Goal: Task Accomplishment & Management: Manage account settings

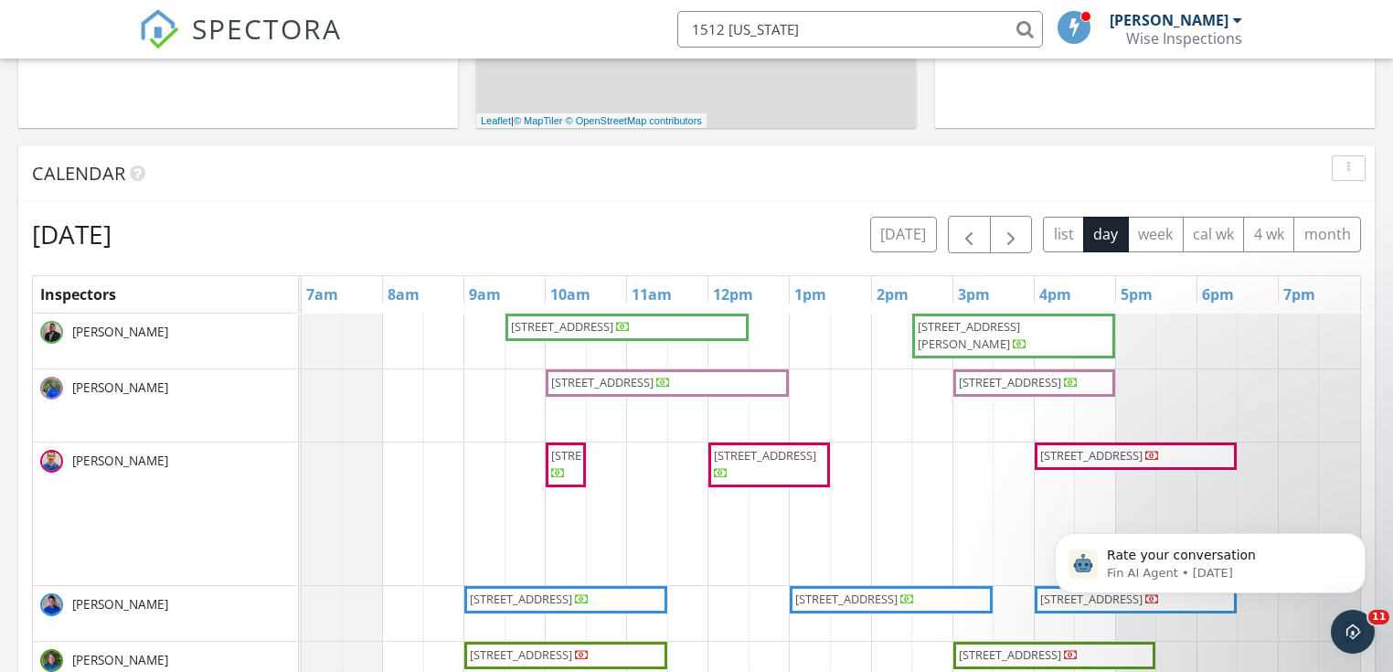
scroll to position [1686, 1416]
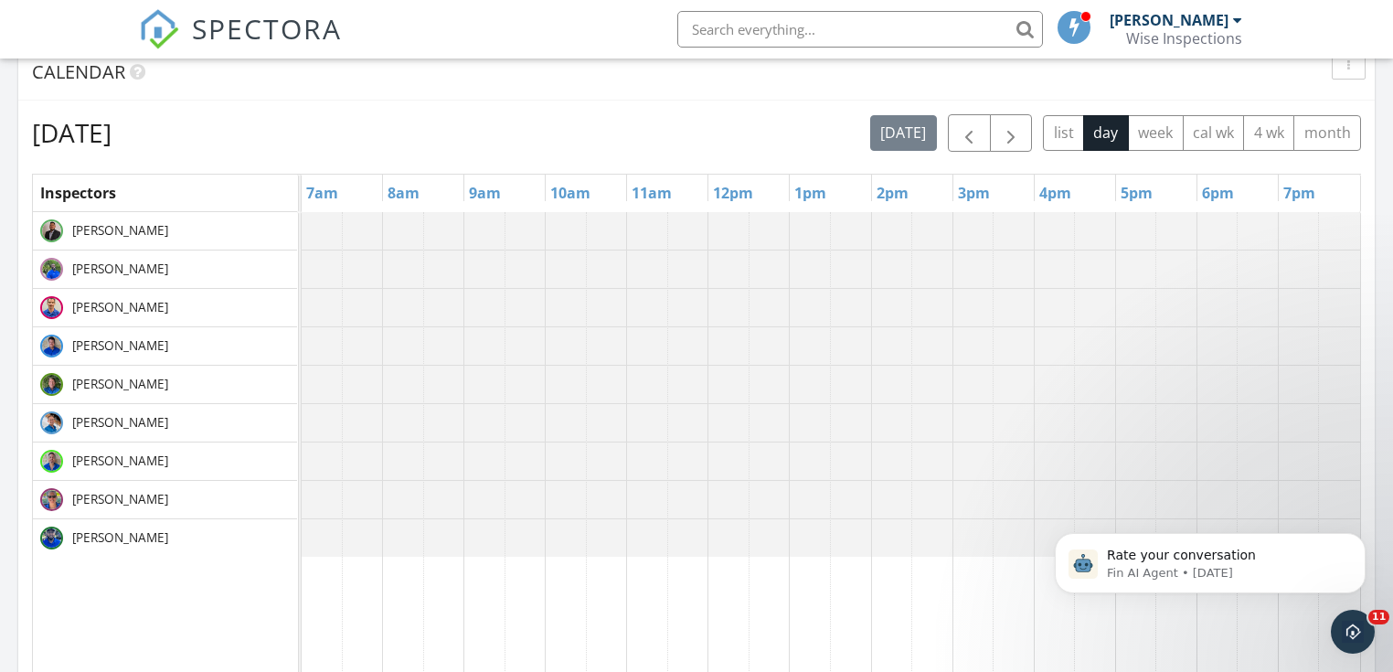
scroll to position [763, 0]
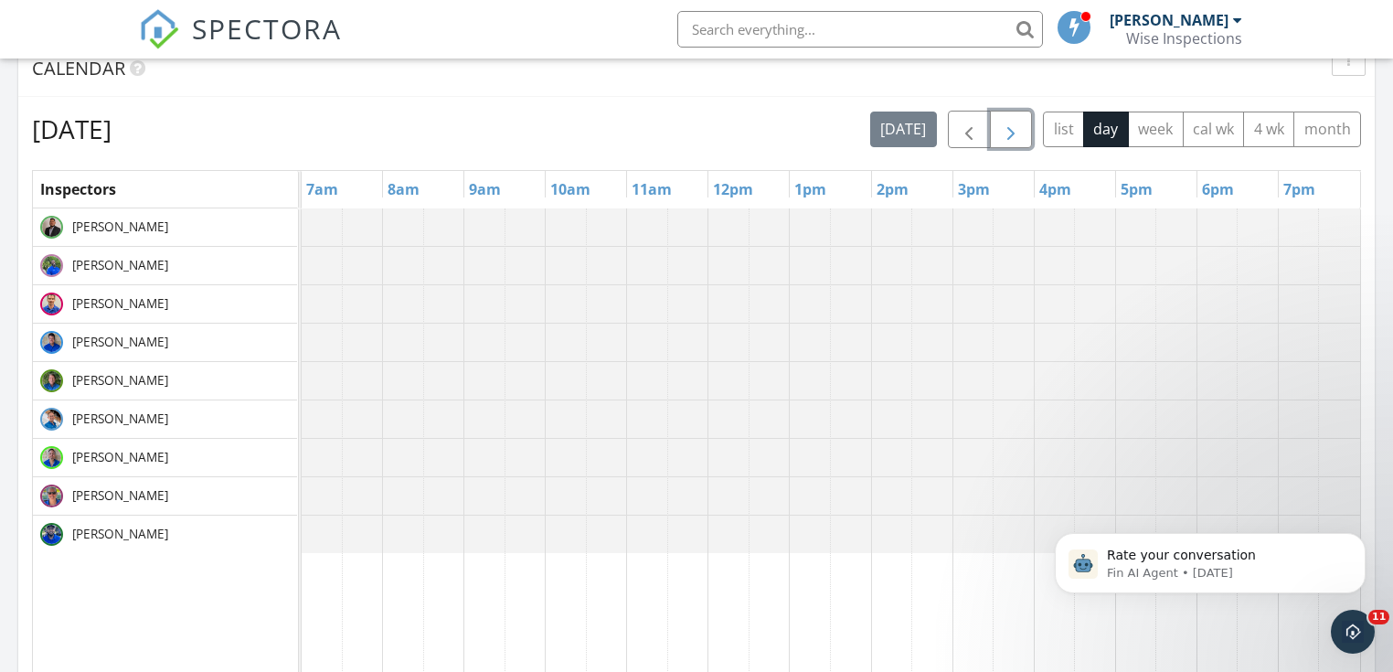
click at [1017, 131] on span "button" at bounding box center [1011, 130] width 22 height 22
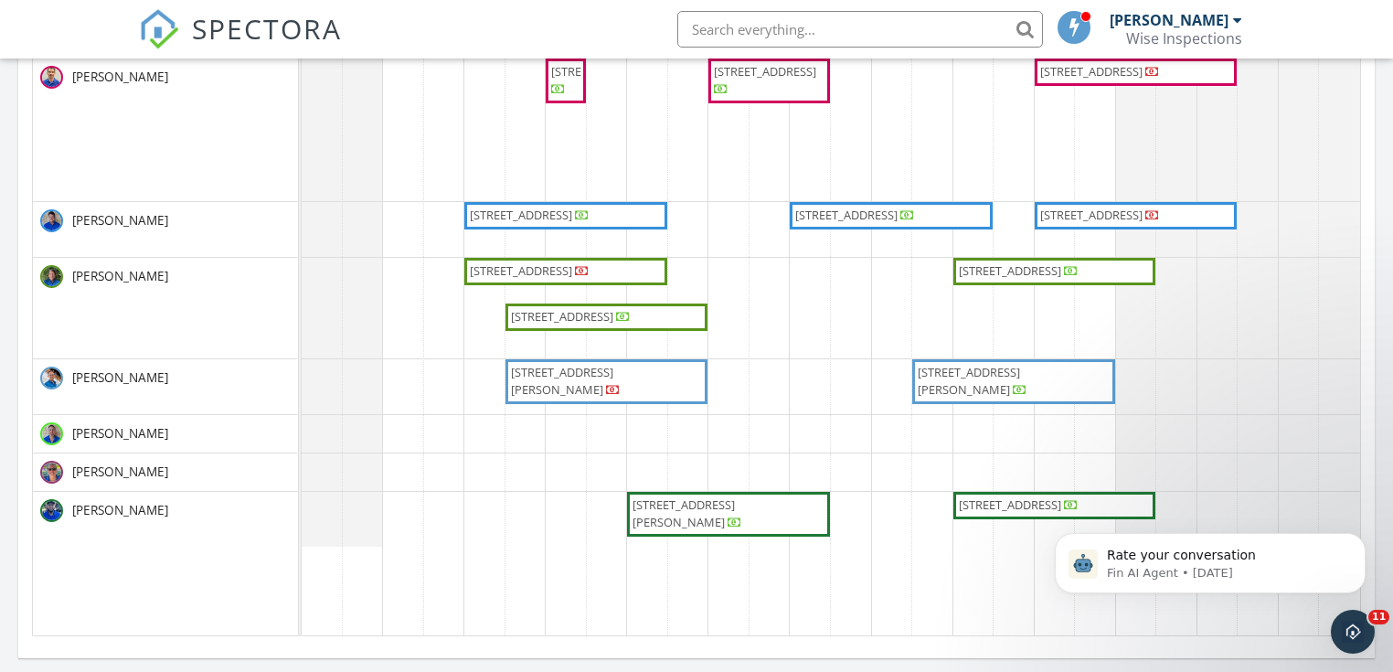
scroll to position [1056, 0]
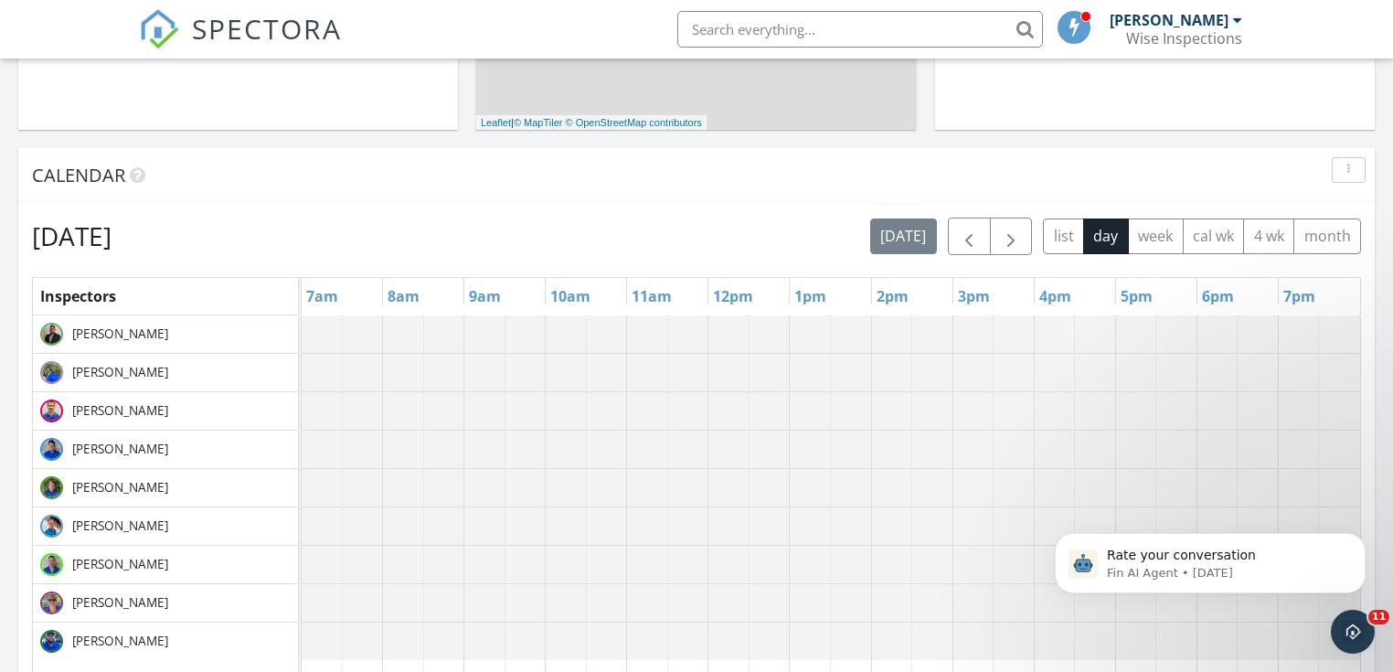
scroll to position [804, 0]
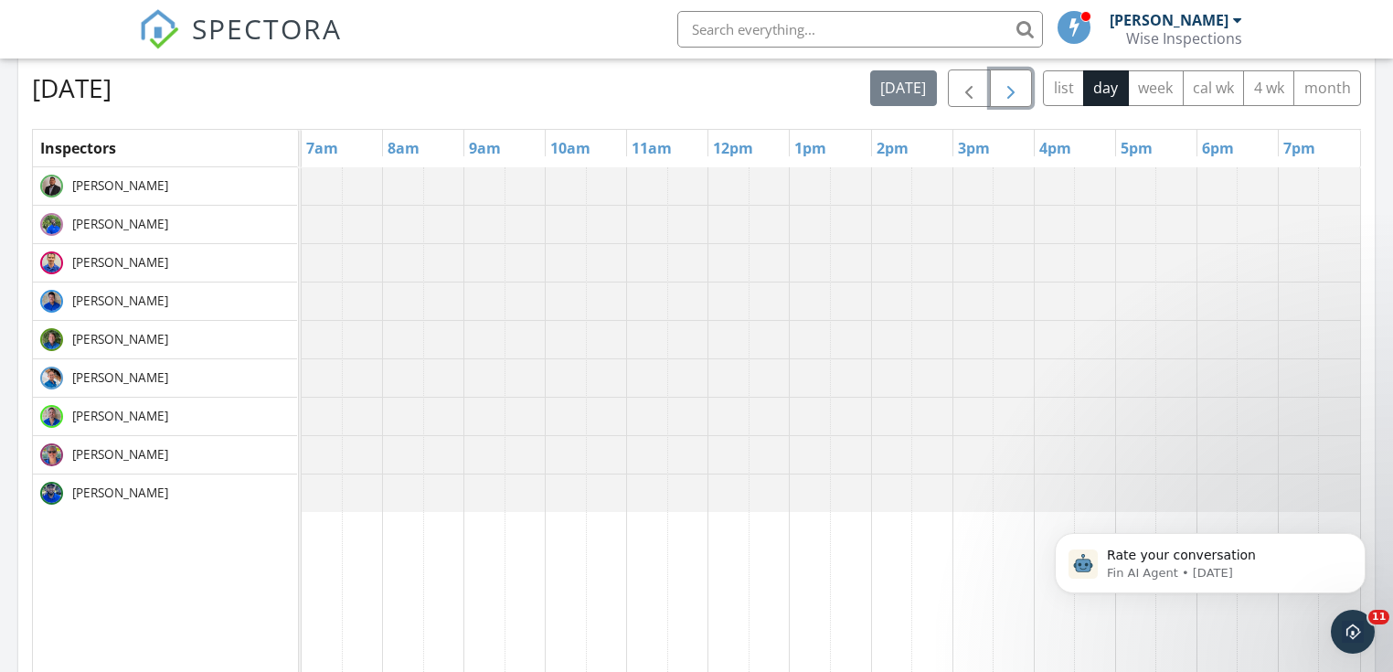
click at [1009, 89] on span "button" at bounding box center [1011, 89] width 22 height 22
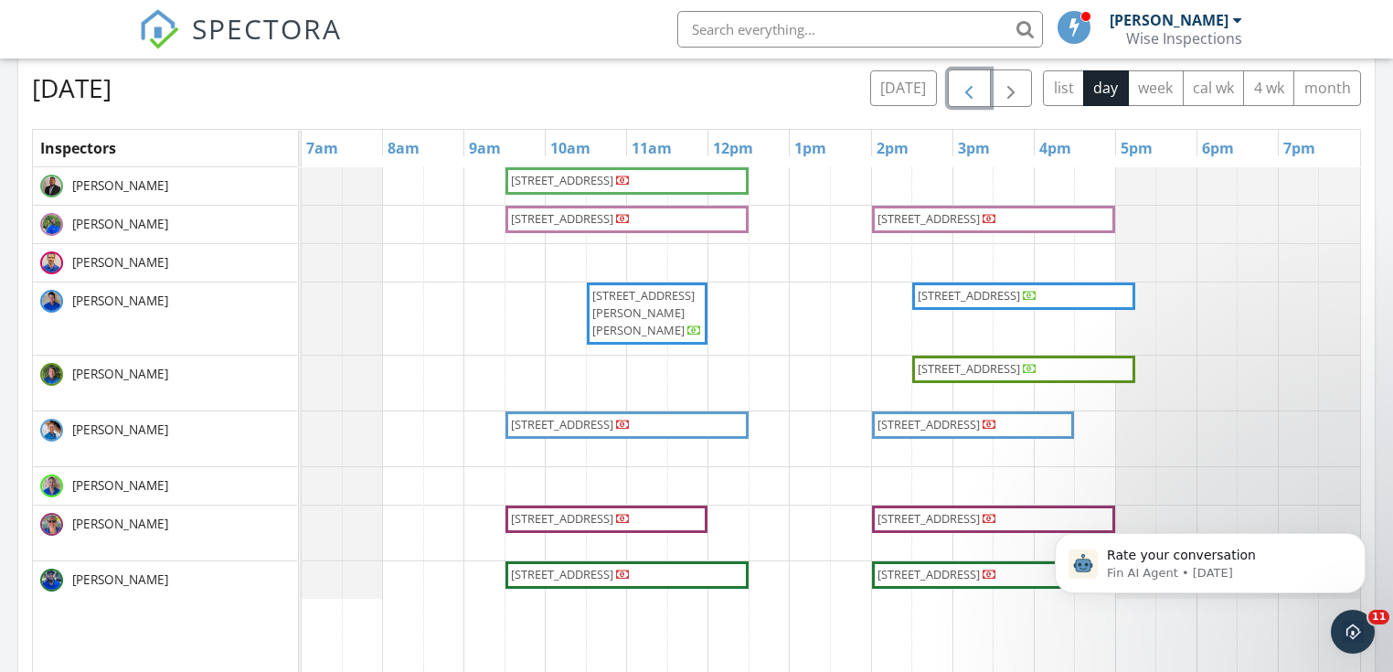
click at [971, 88] on span "button" at bounding box center [969, 89] width 22 height 22
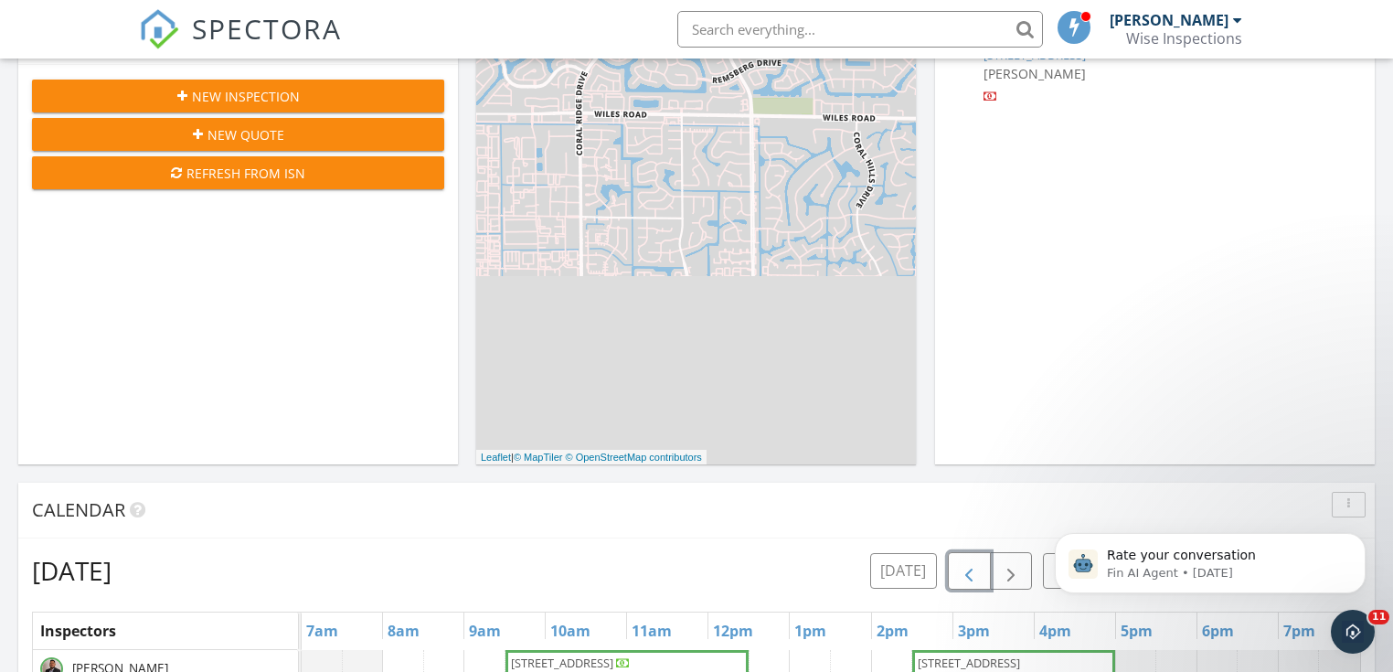
scroll to position [73, 0]
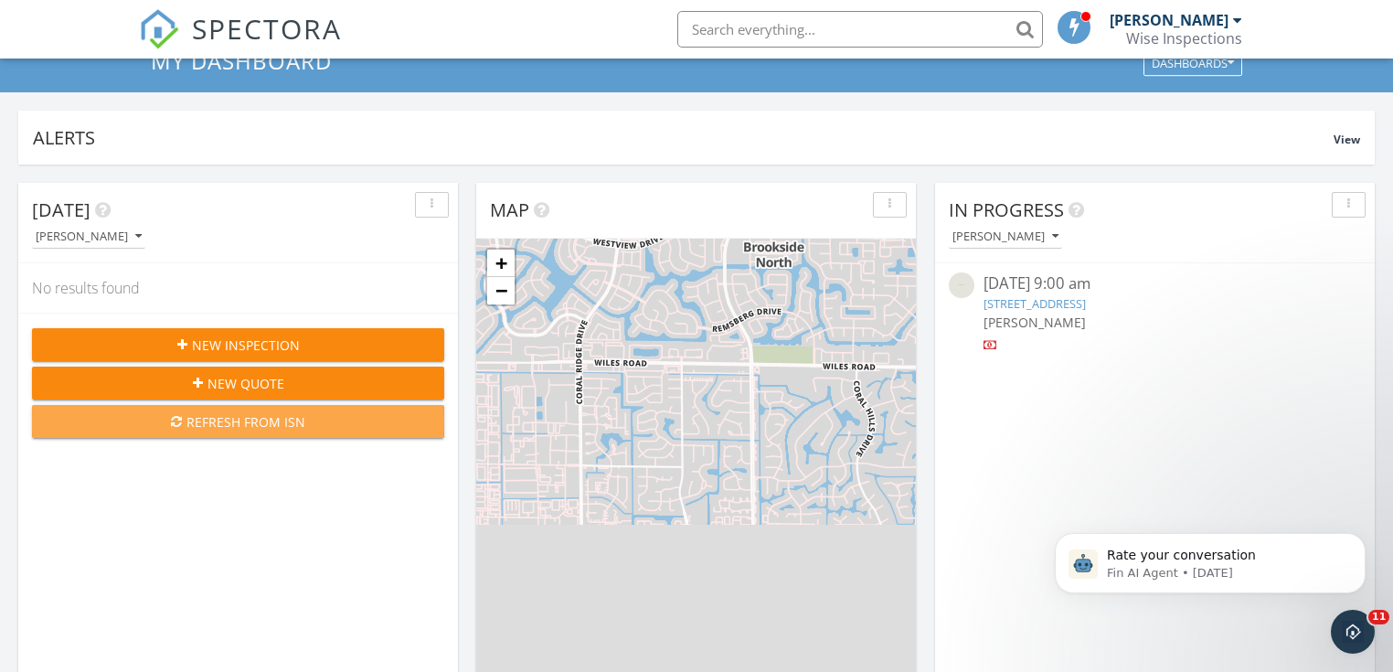
click at [231, 420] on div "Refresh from ISN" at bounding box center [238, 421] width 383 height 19
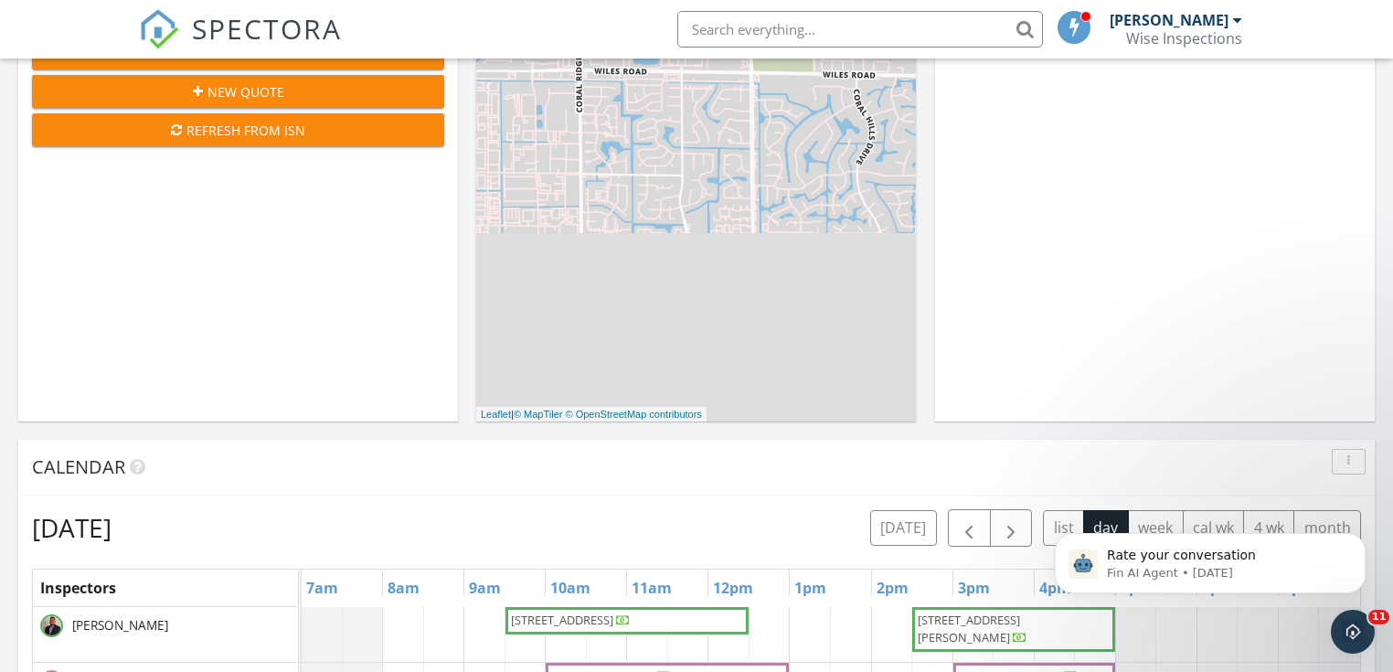
scroll to position [219, 0]
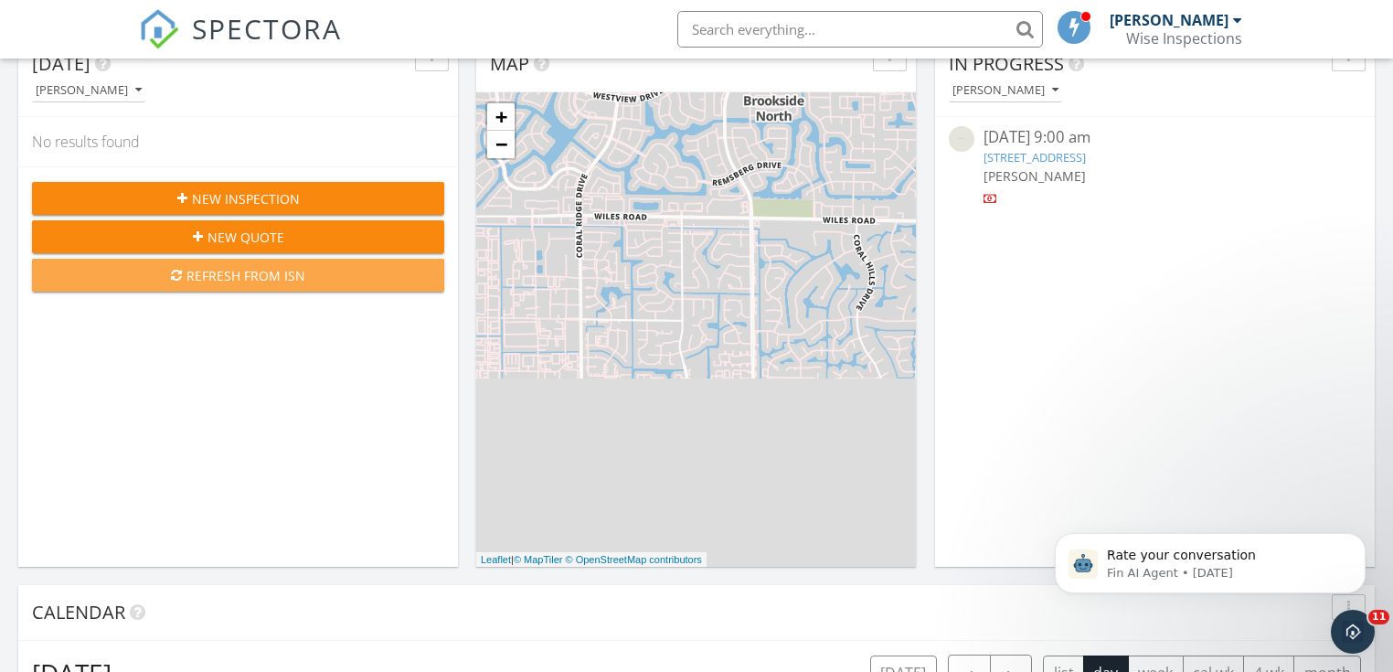
click at [231, 272] on div "Refresh from ISN" at bounding box center [238, 275] width 383 height 19
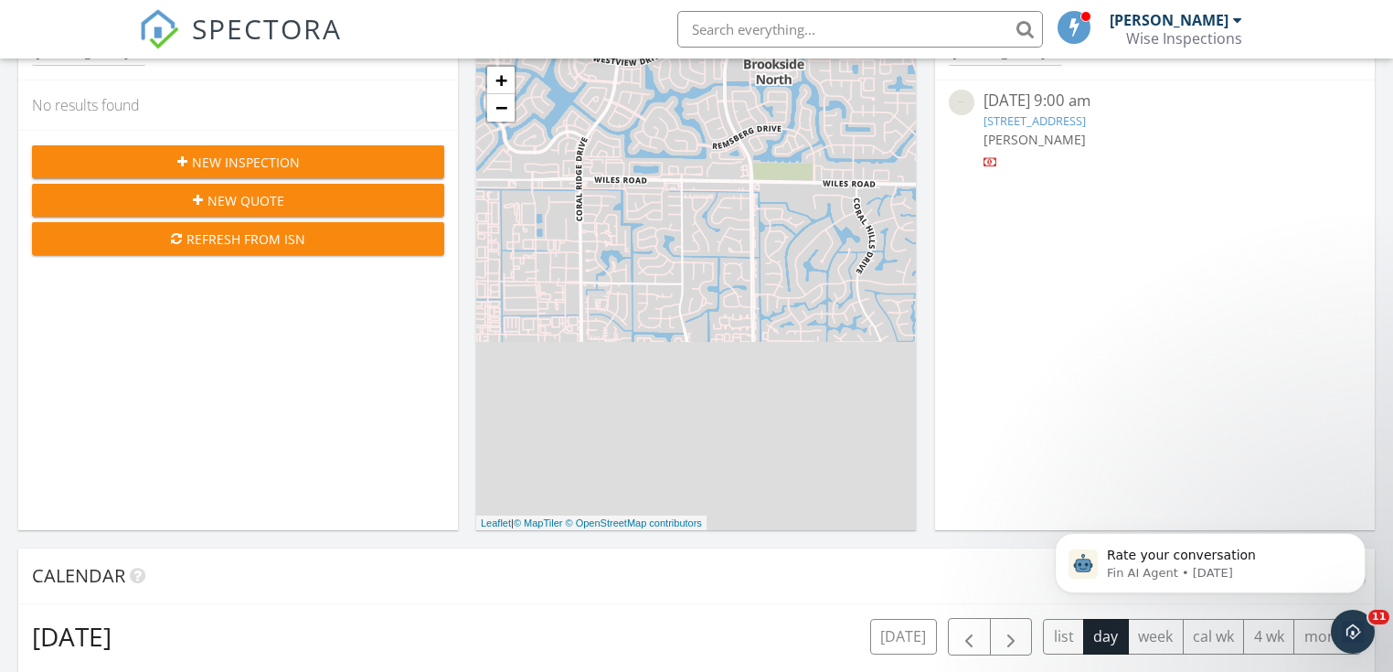
scroll to position [146, 0]
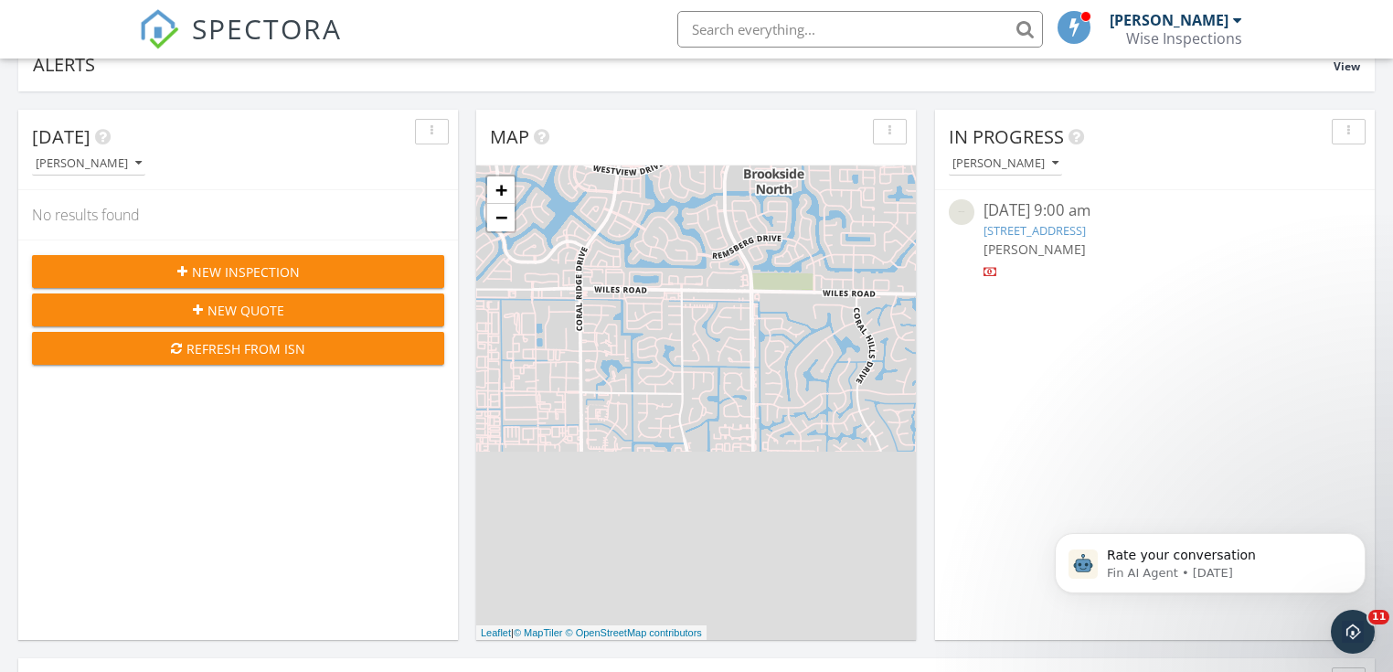
click at [256, 347] on div "Refresh from ISN" at bounding box center [238, 348] width 383 height 19
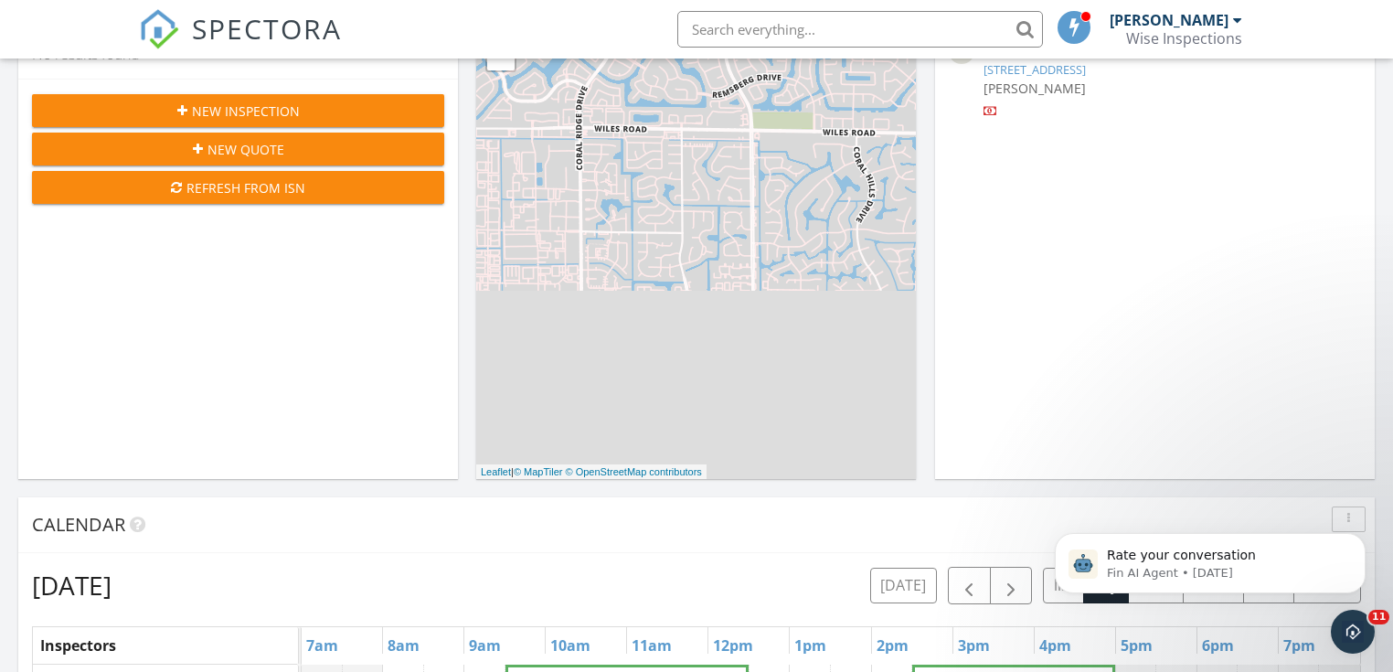
scroll to position [219, 0]
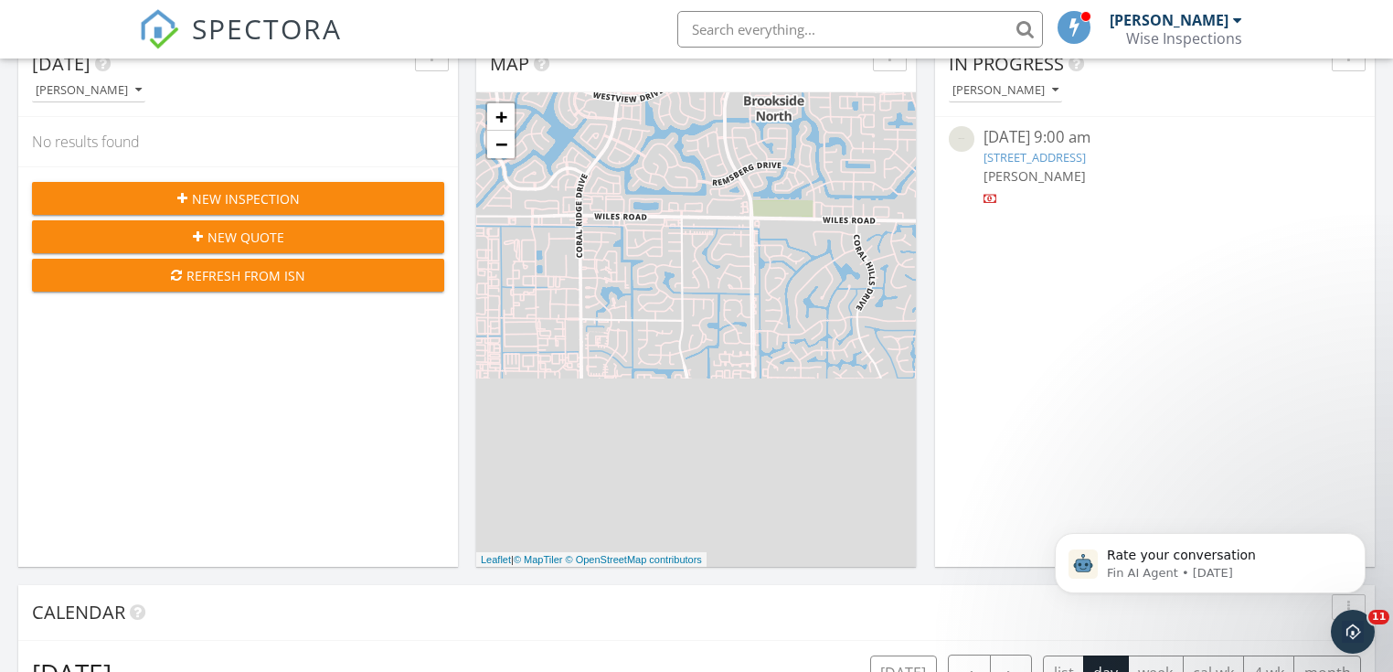
click at [237, 272] on div "Refresh from ISN" at bounding box center [238, 275] width 383 height 19
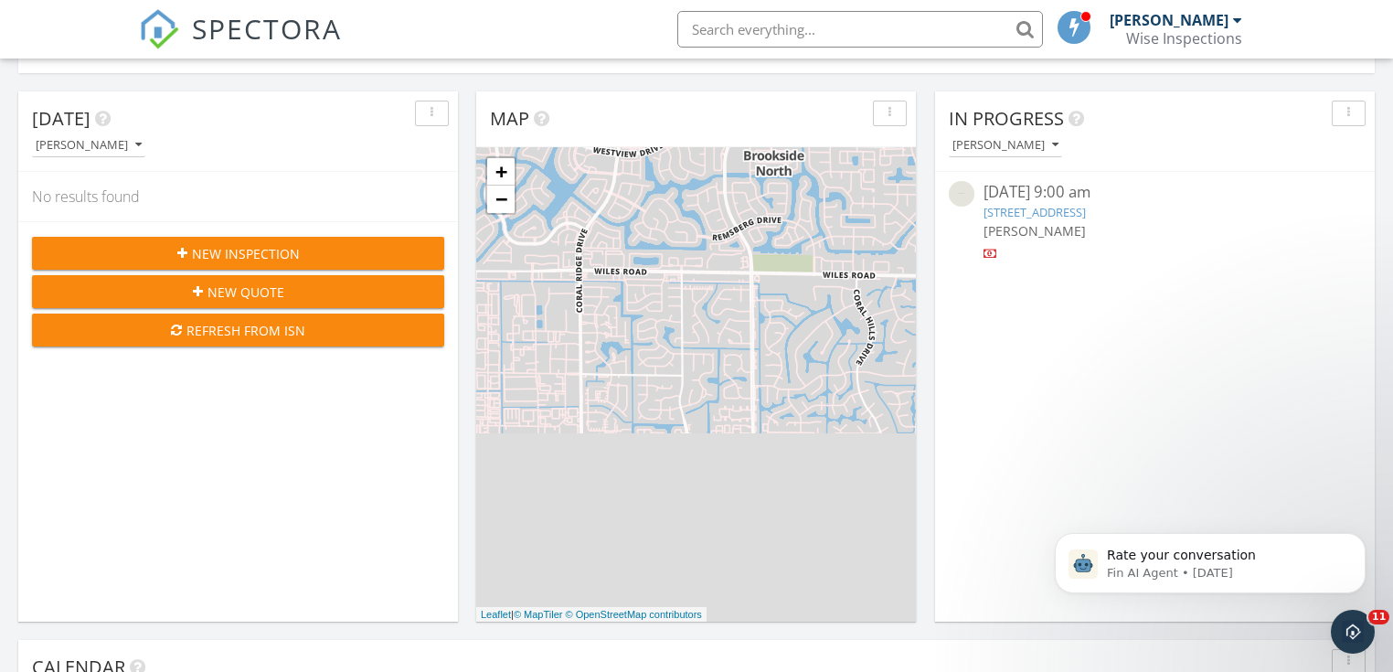
scroll to position [146, 0]
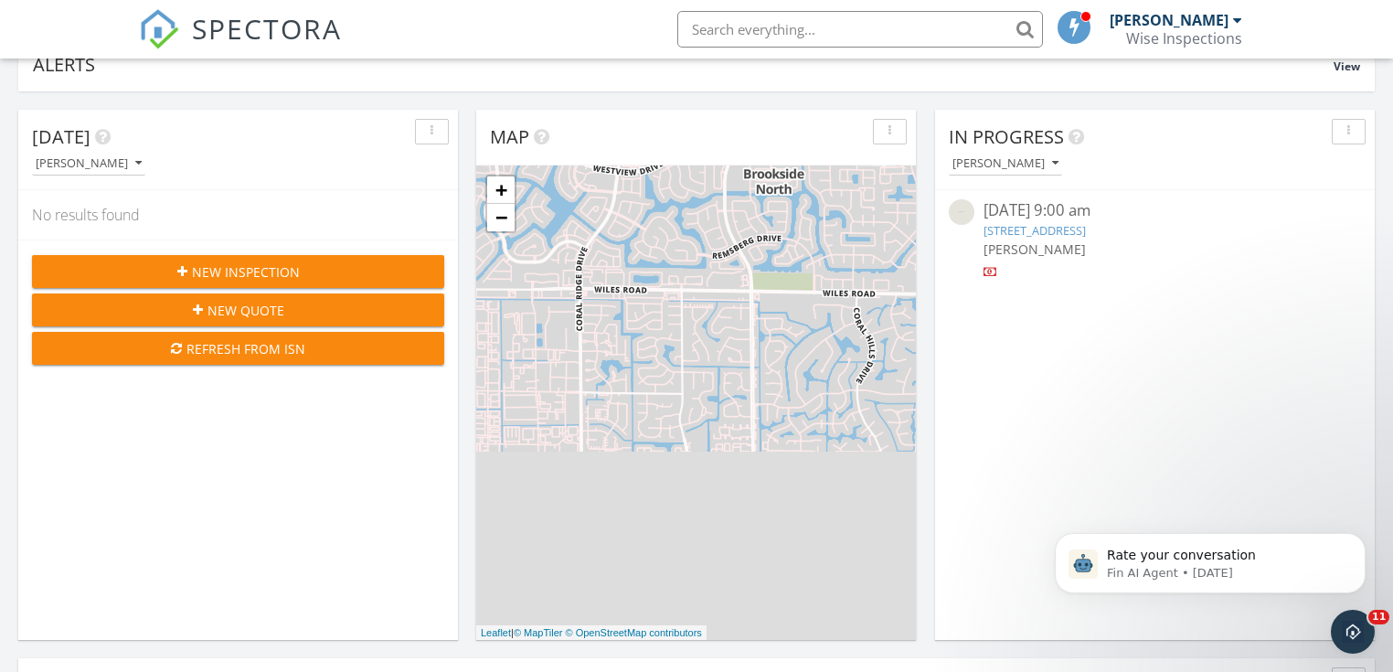
click at [239, 344] on div "Refresh from ISN" at bounding box center [238, 348] width 383 height 19
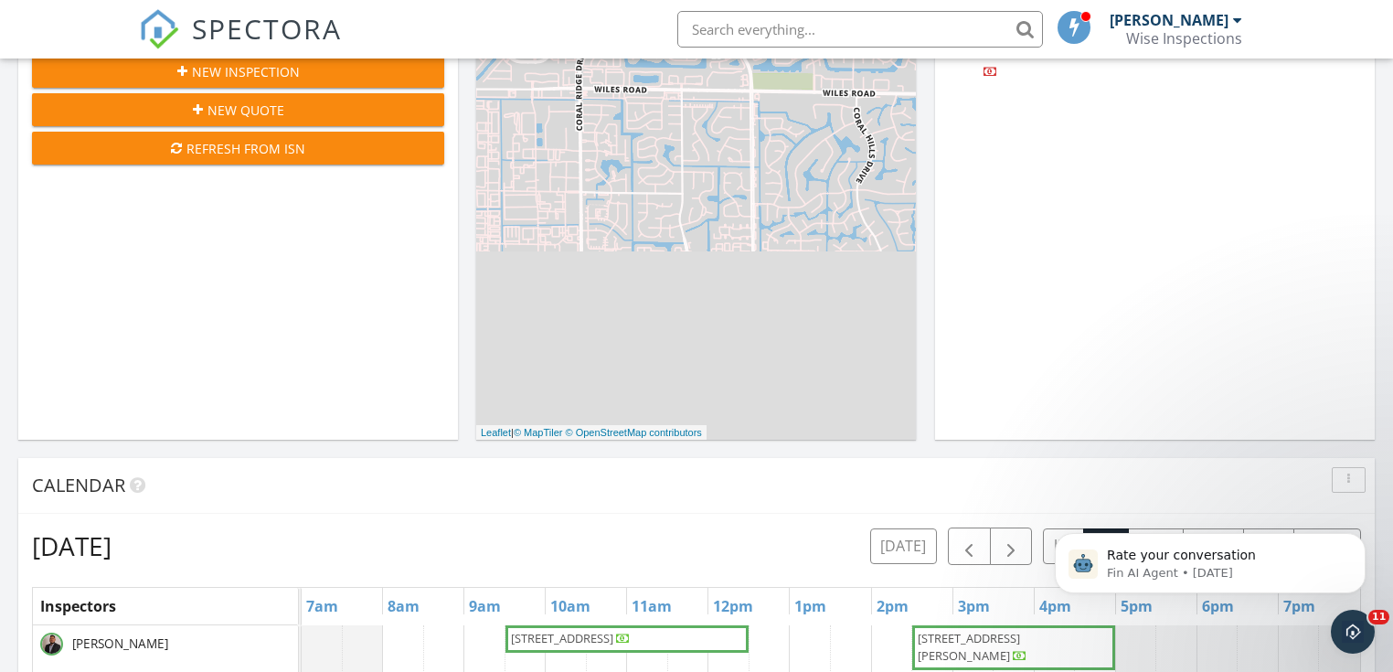
scroll to position [292, 0]
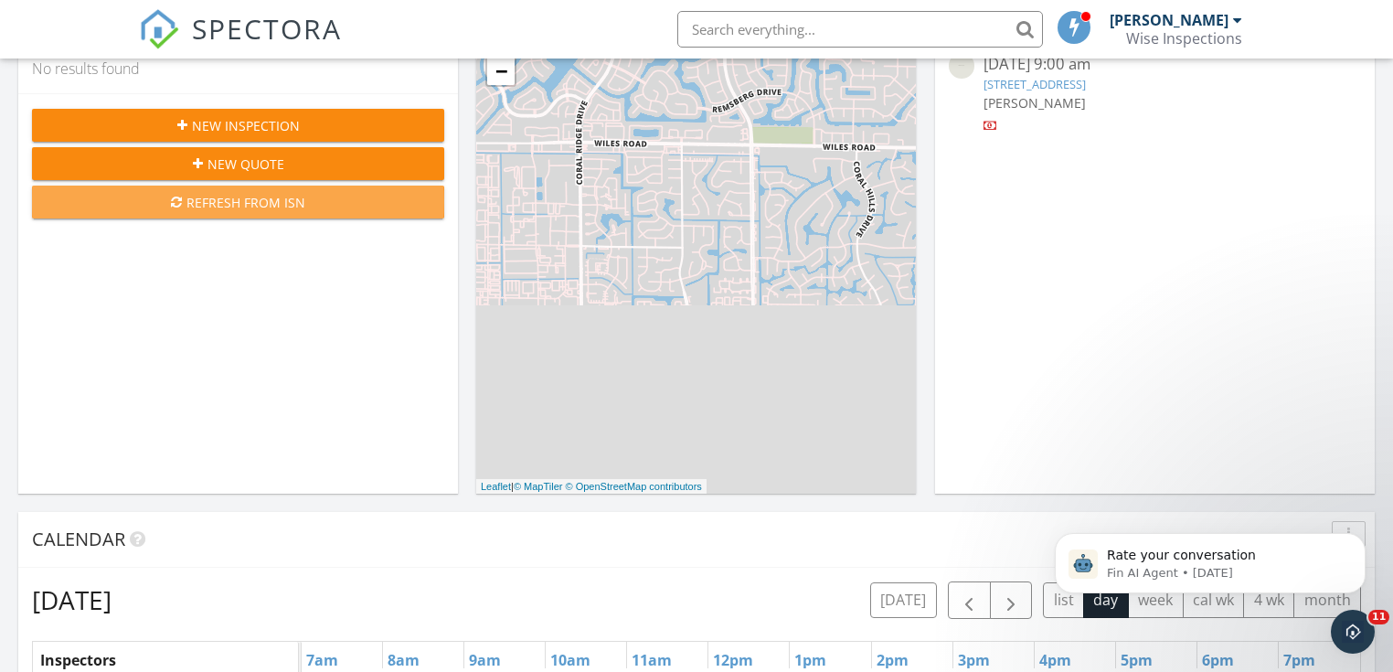
click at [249, 203] on div "Refresh from ISN" at bounding box center [238, 202] width 383 height 19
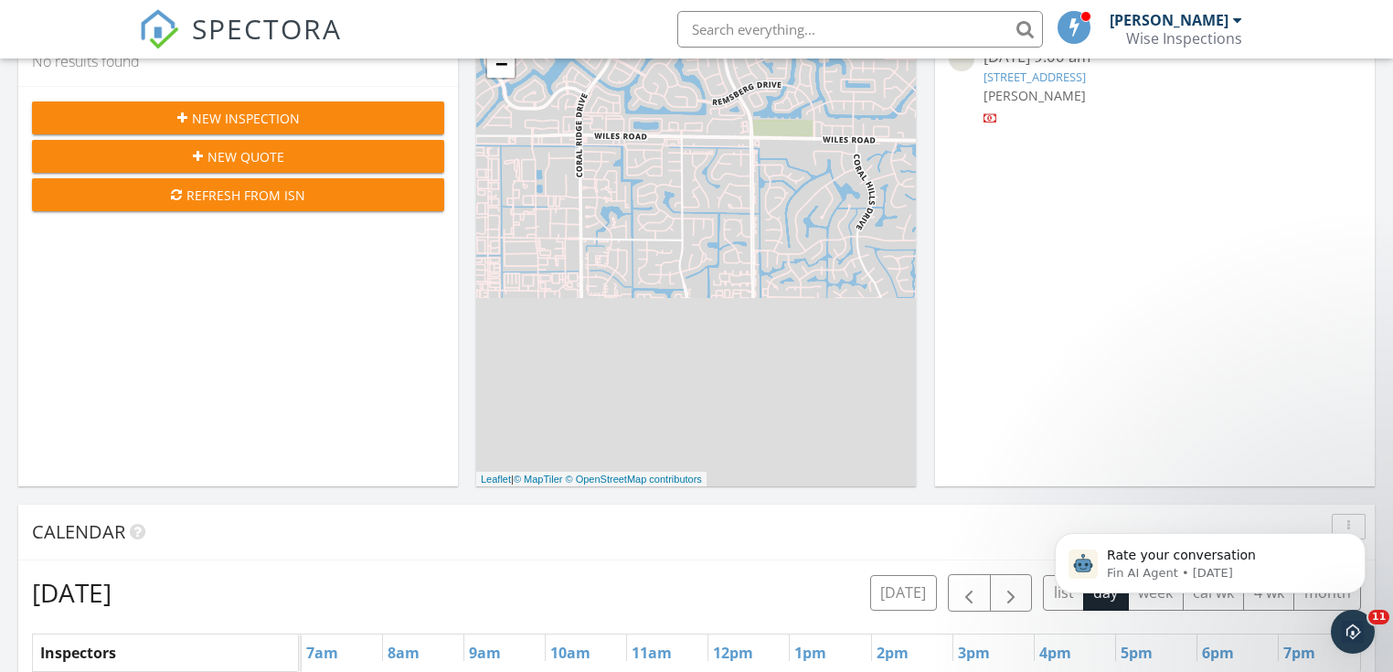
scroll to position [289, 0]
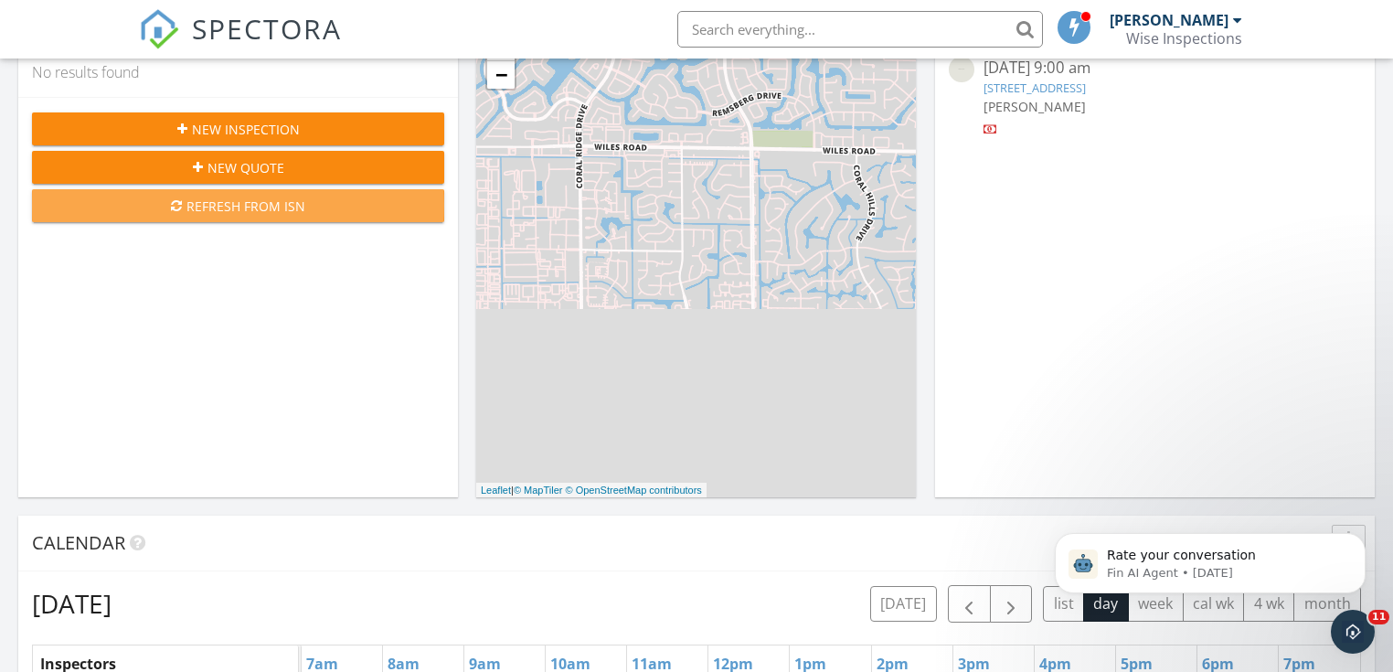
click at [208, 203] on div "Refresh from ISN" at bounding box center [238, 205] width 383 height 19
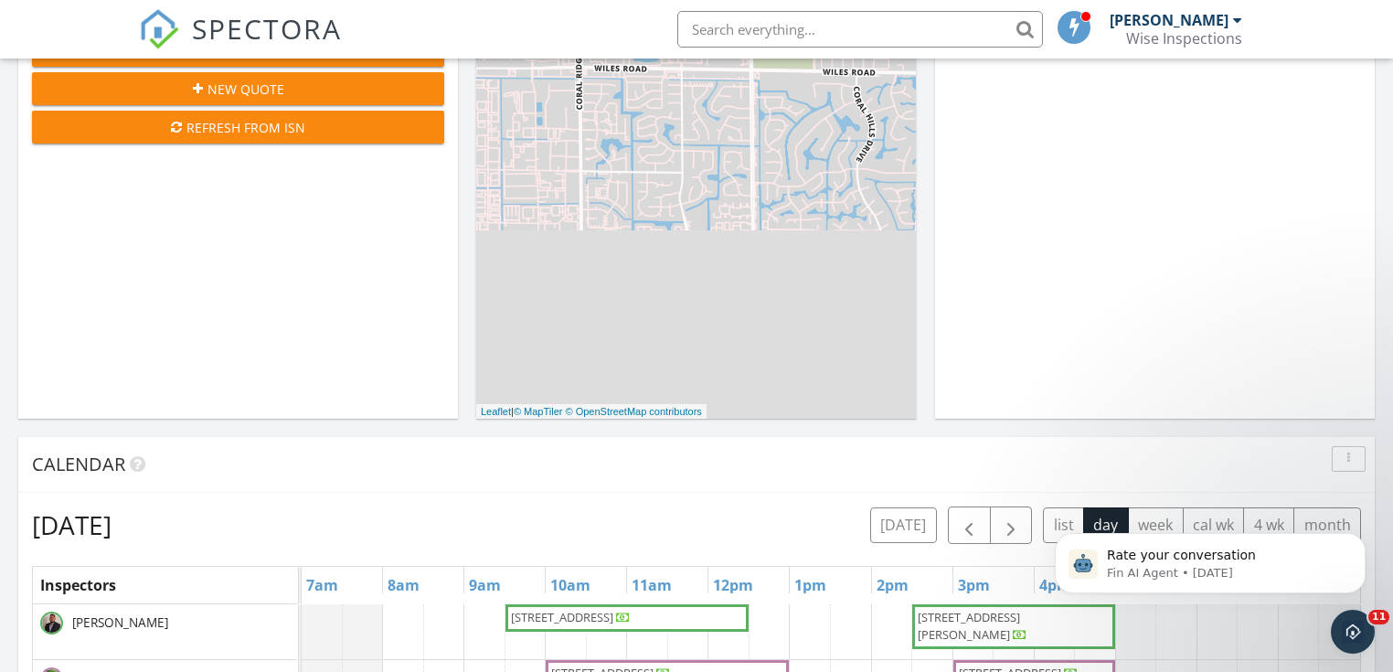
scroll to position [362, 0]
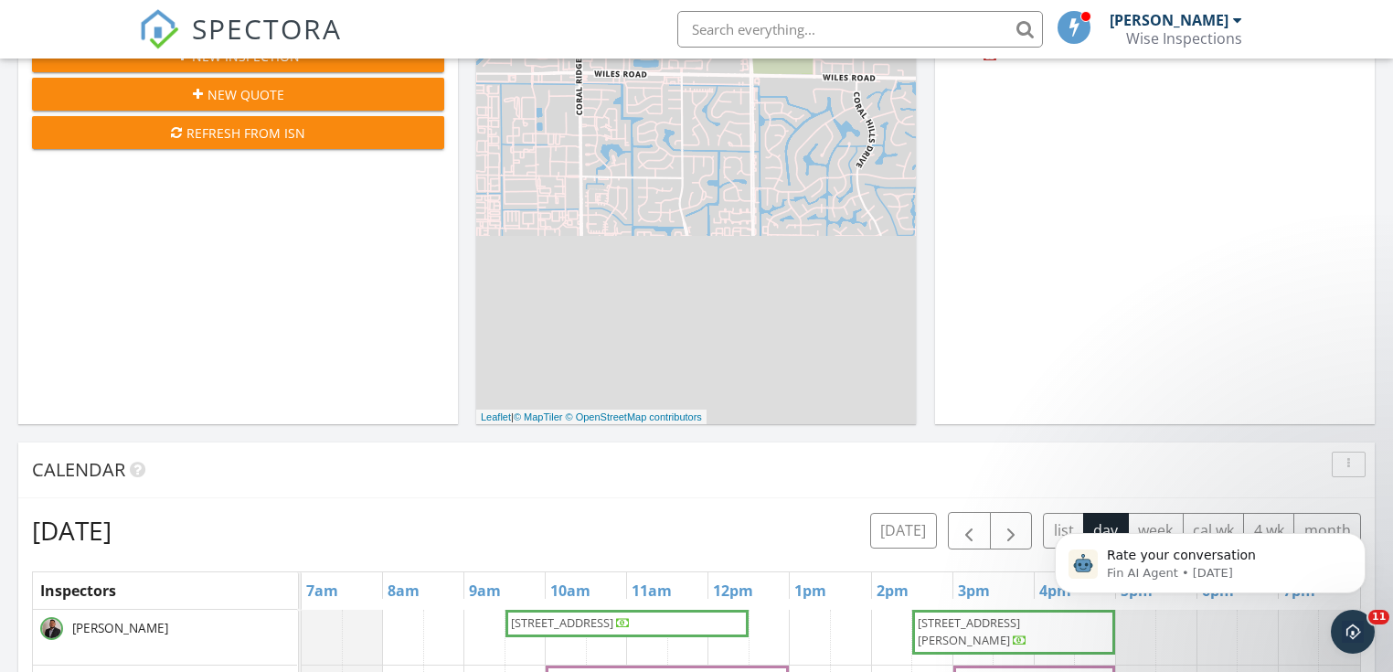
click at [230, 132] on div "Refresh from ISN" at bounding box center [238, 132] width 383 height 19
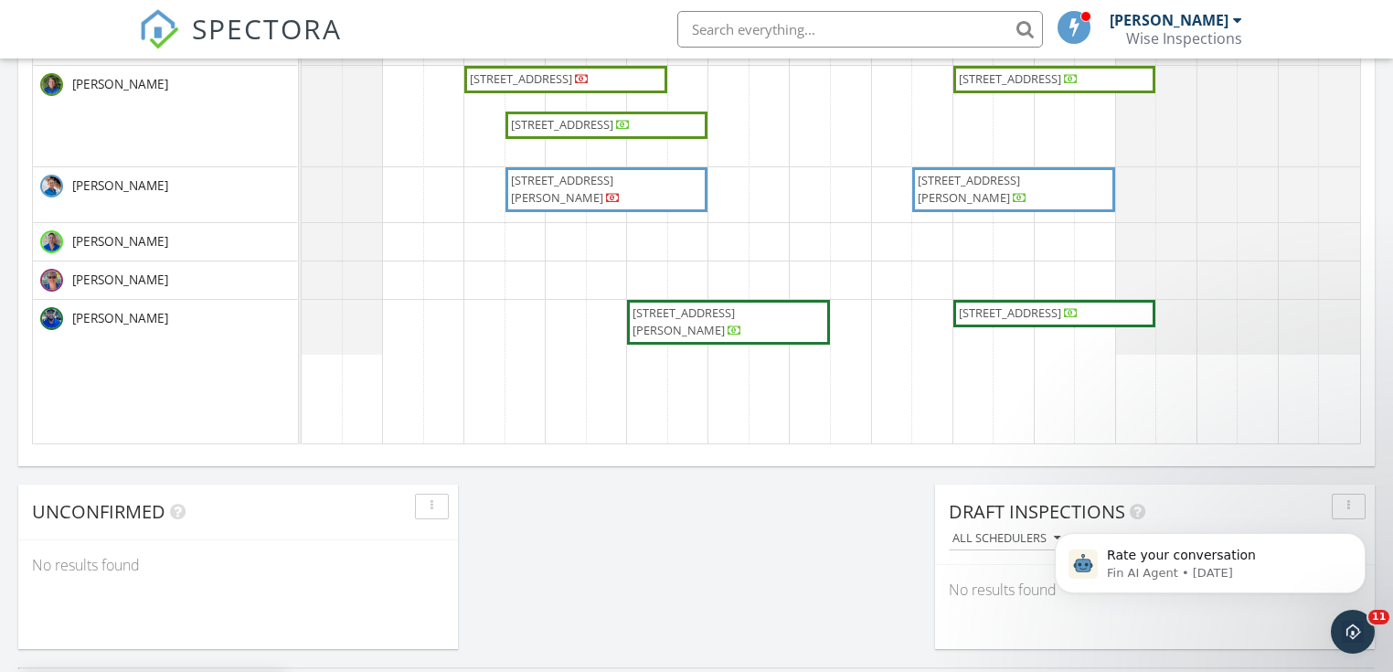
scroll to position [1239, 0]
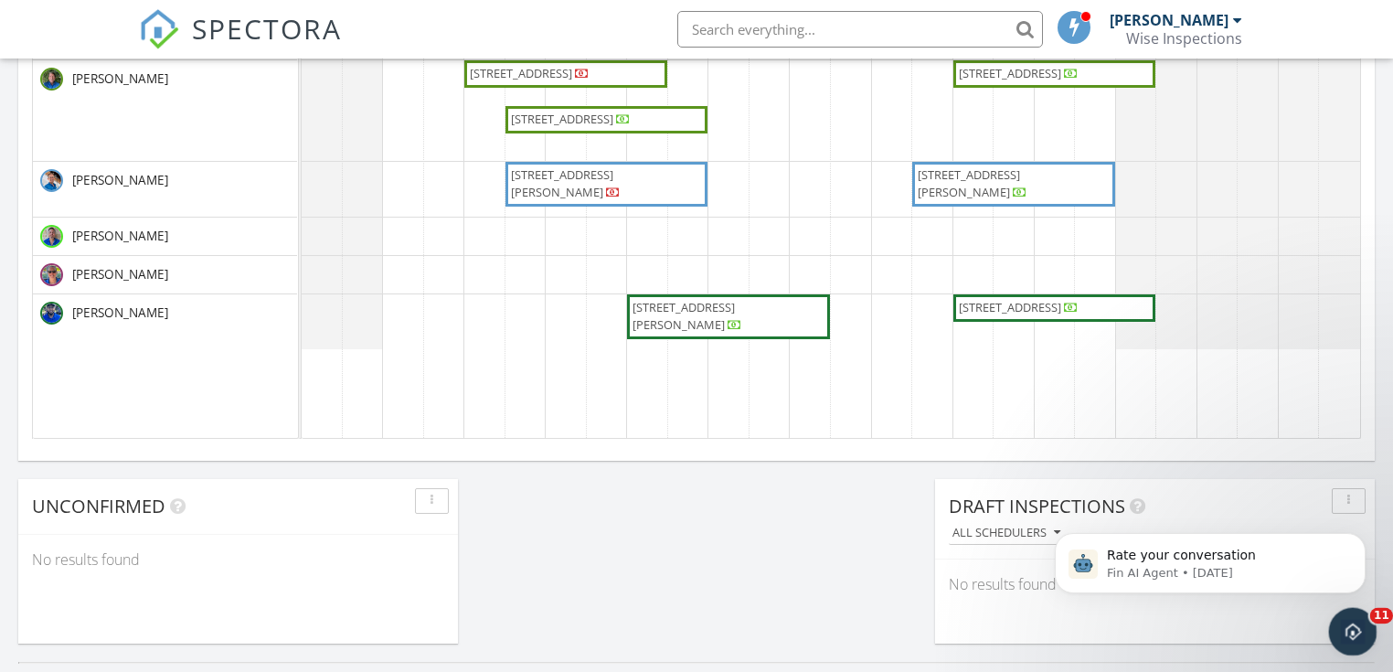
click at [1350, 623] on icon "Open Intercom Messenger" at bounding box center [1350, 629] width 30 height 30
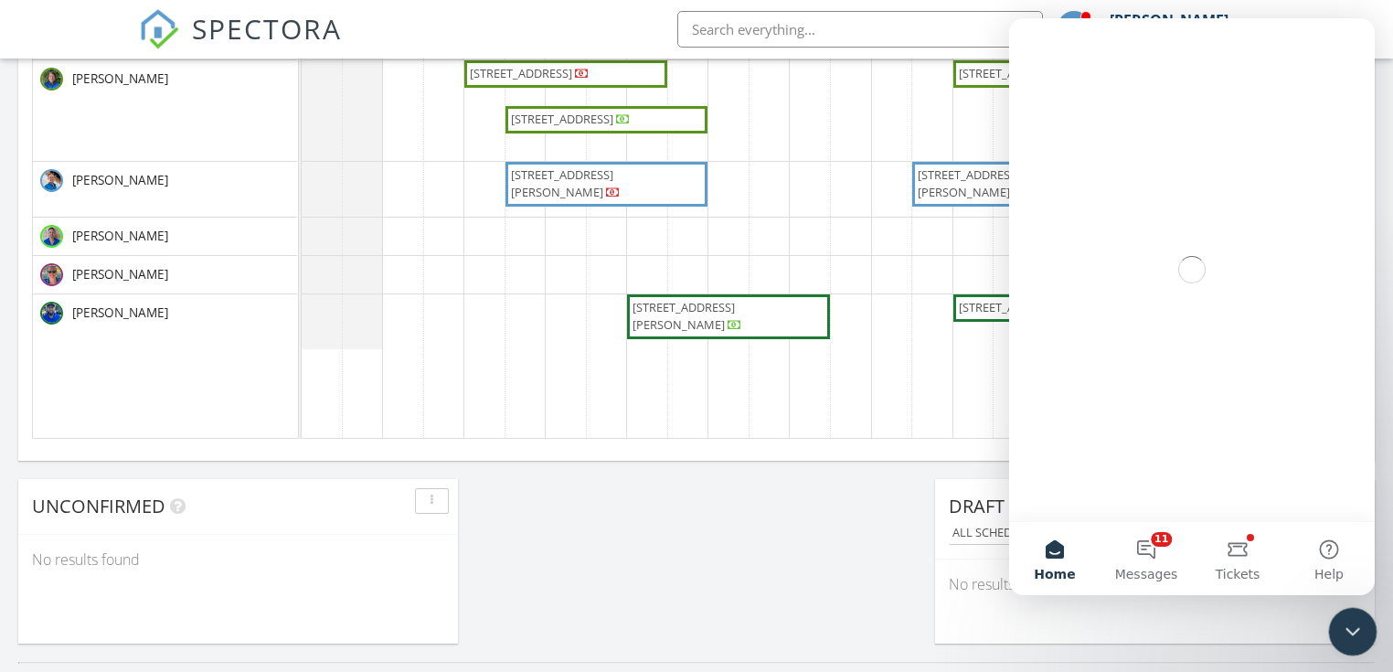
scroll to position [0, 0]
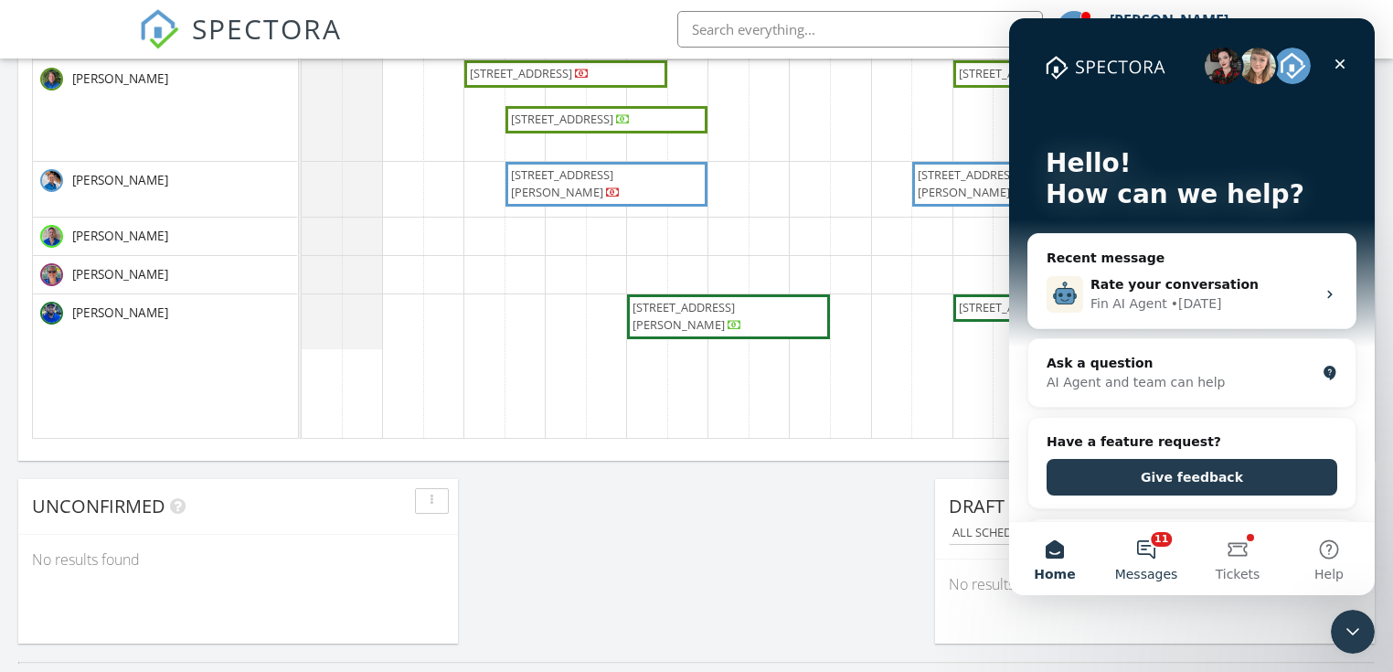
click at [1150, 551] on button "11 Messages" at bounding box center [1145, 558] width 91 height 73
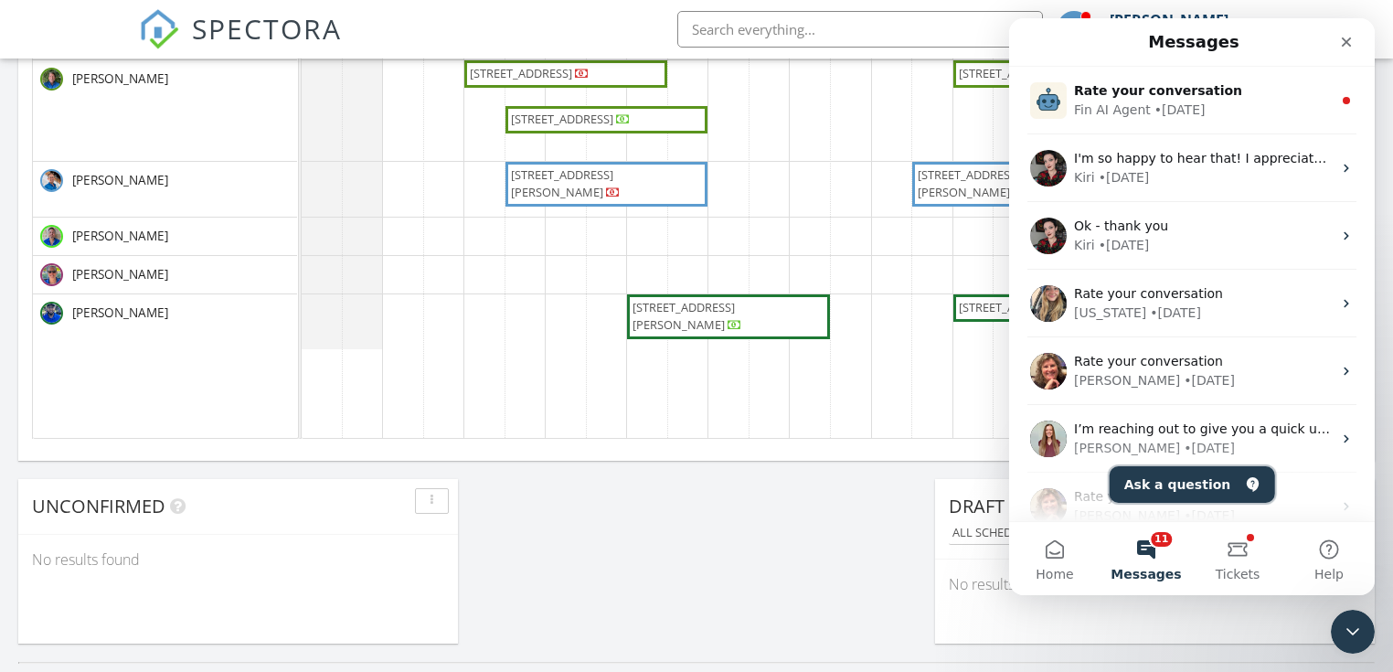
click at [1175, 478] on button "Ask a question" at bounding box center [1191, 484] width 165 height 37
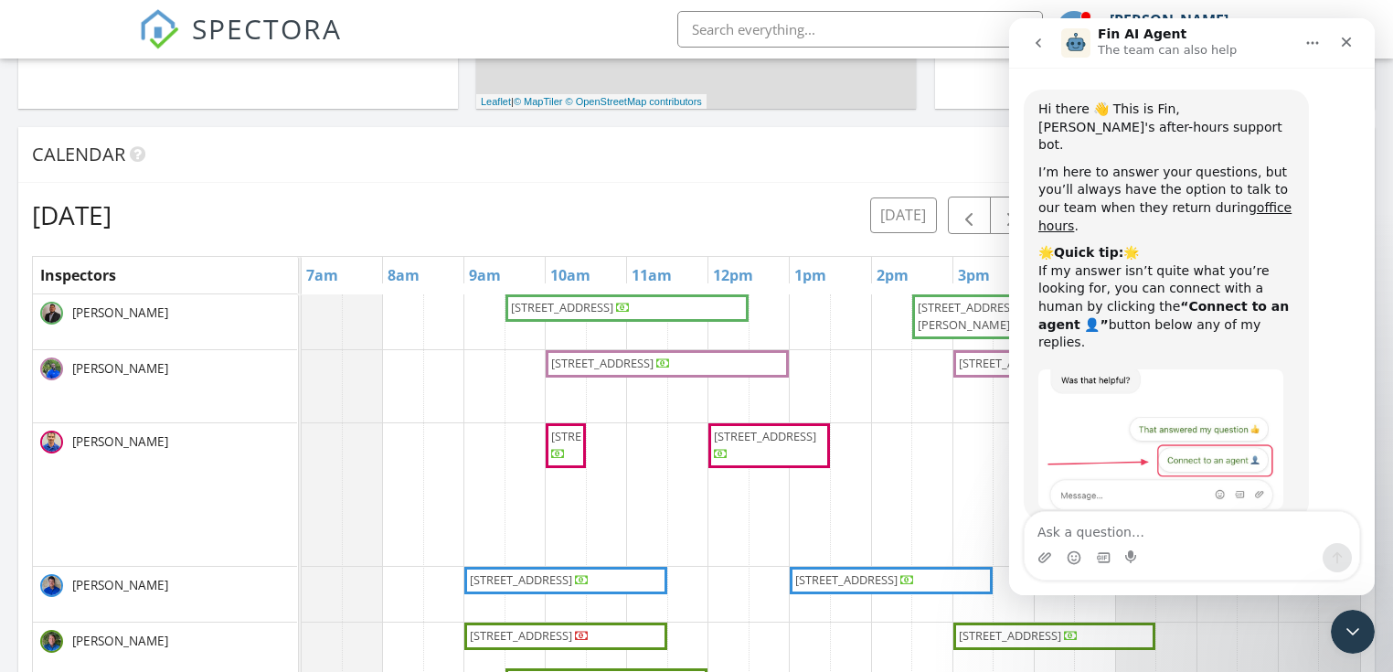
scroll to position [654, 0]
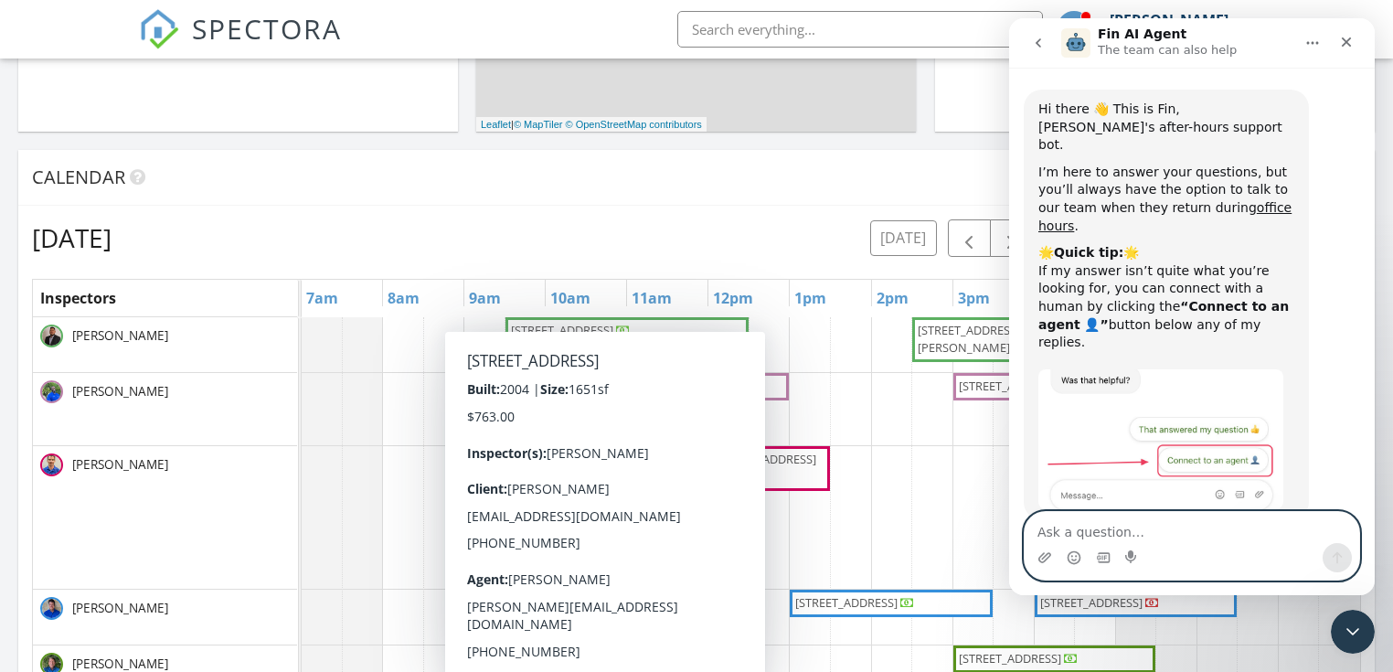
click at [1130, 530] on textarea "Ask a question…" at bounding box center [1191, 527] width 334 height 31
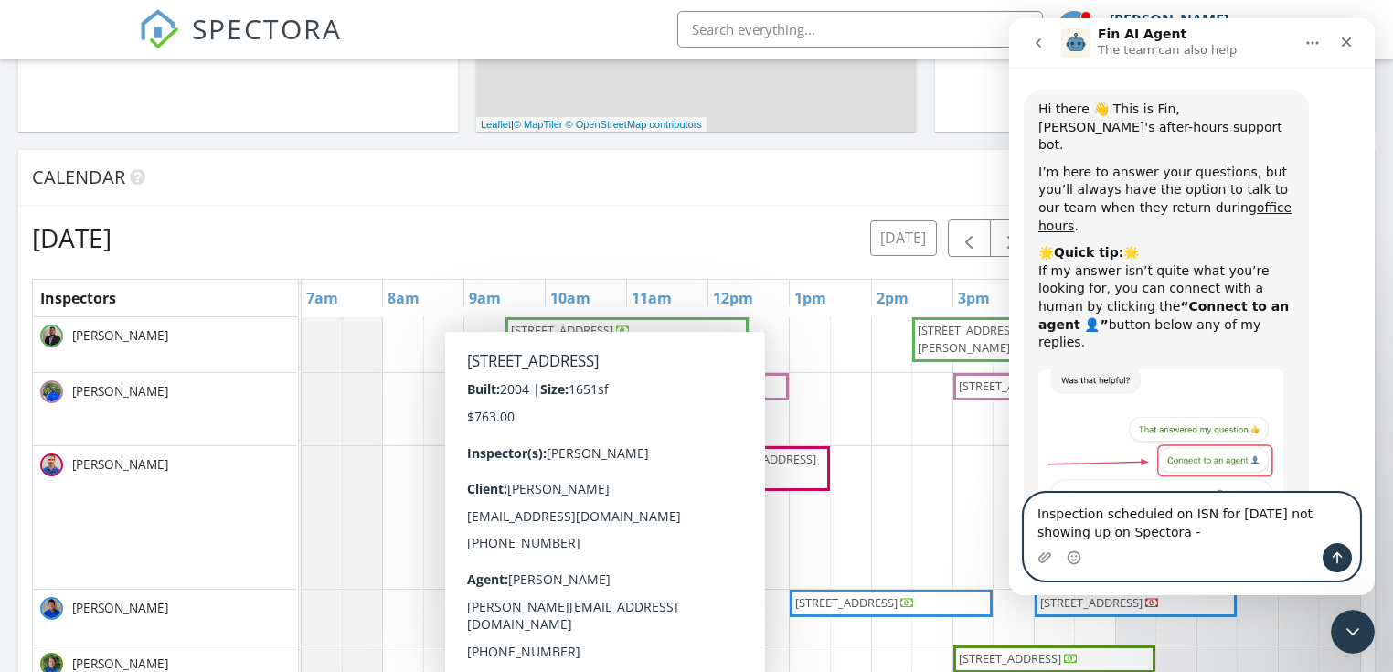
paste textarea "1512 Florida Ave Unit 1/2,"
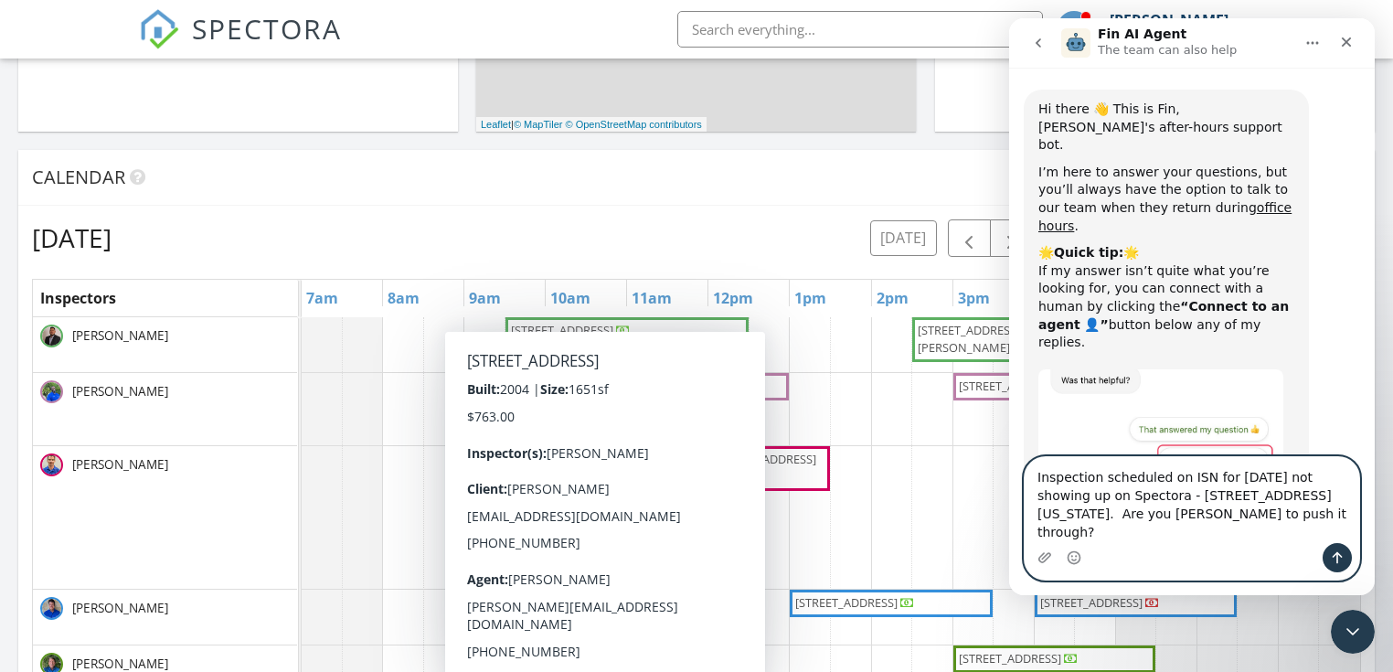
type textarea "Inspection scheduled on ISN for tomorrow not showing up on Spectora - 1512 Flor…"
click at [1338, 559] on icon "Send a message…" at bounding box center [1337, 558] width 10 height 12
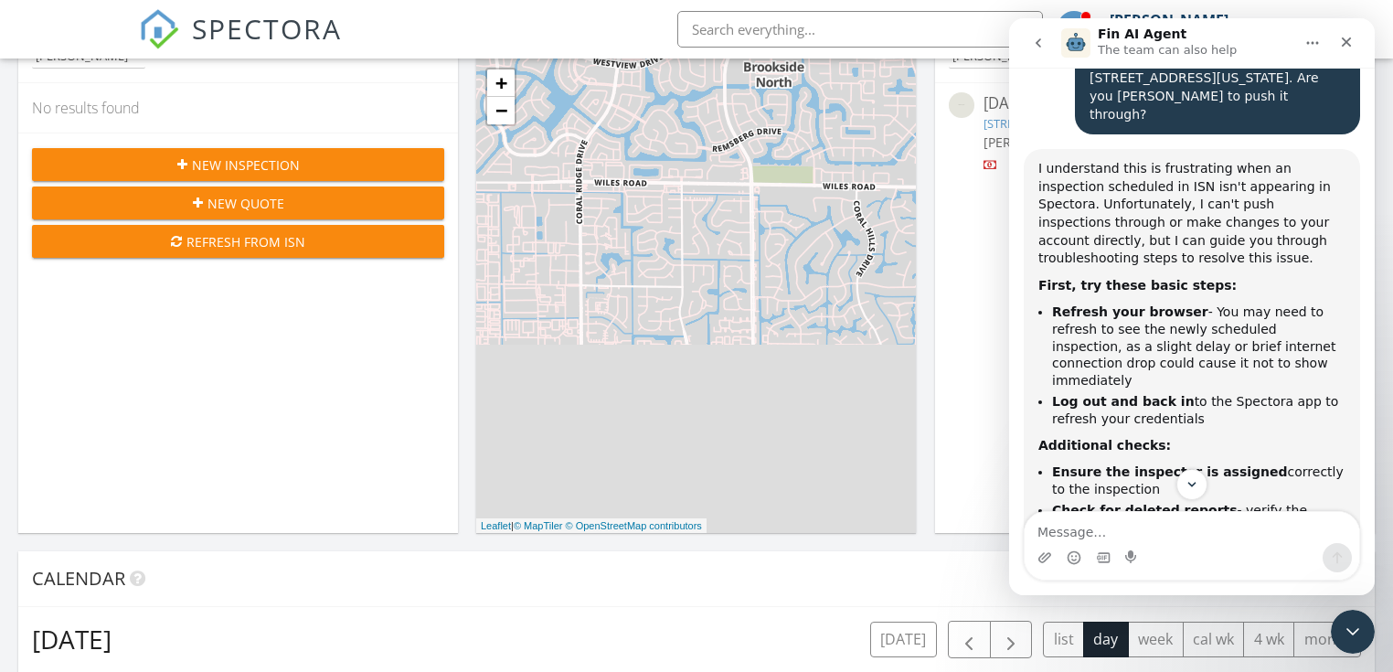
scroll to position [216, 0]
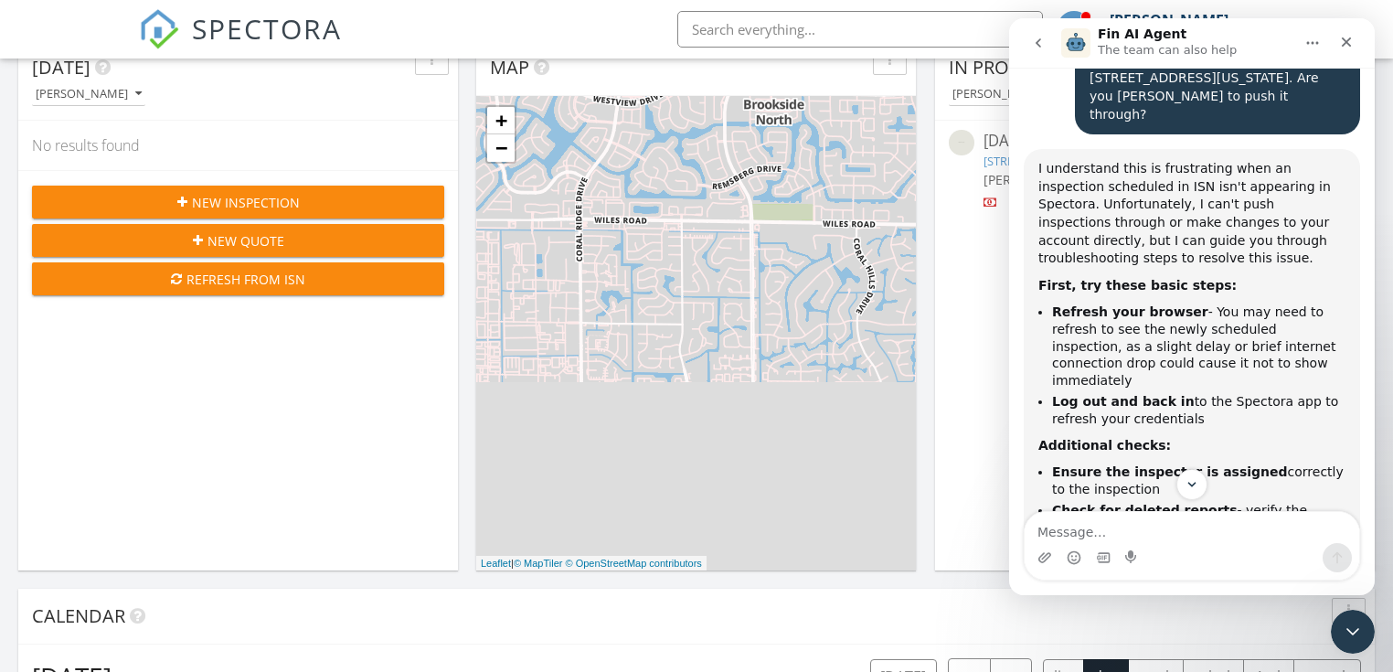
click at [230, 276] on div "Refresh from ISN" at bounding box center [238, 279] width 383 height 19
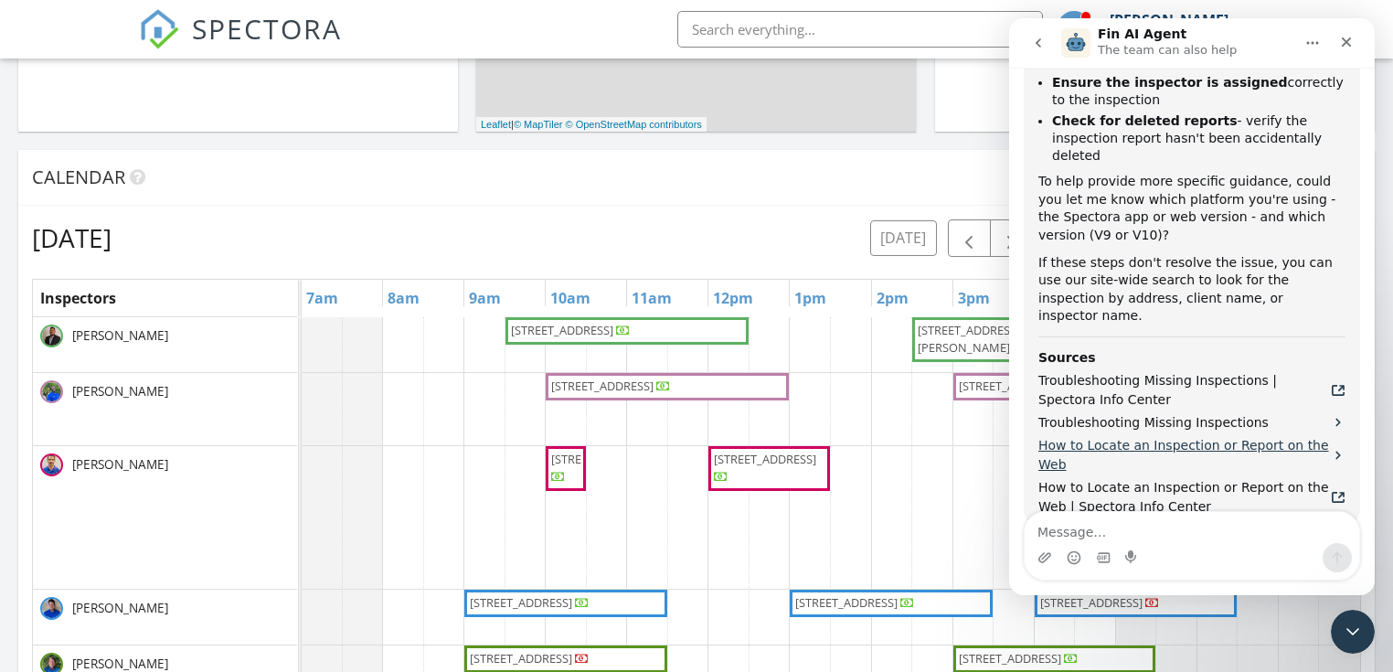
scroll to position [921, 0]
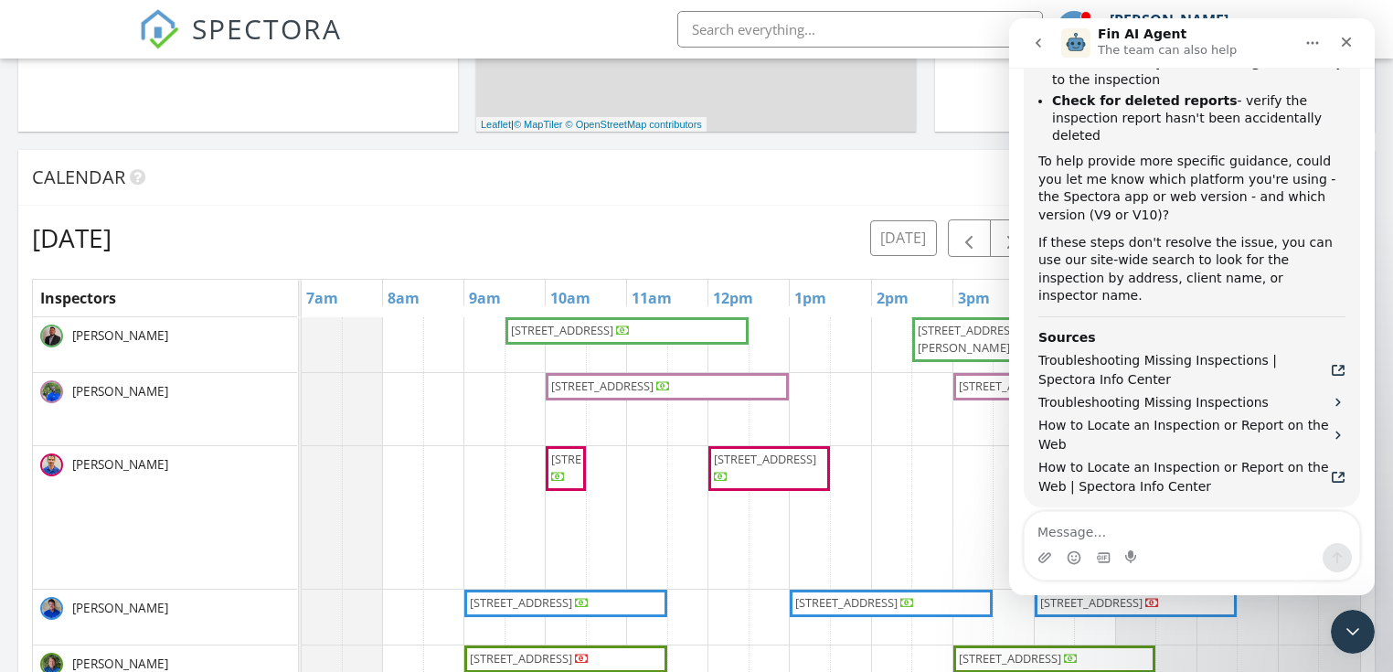
click at [1234, 587] on button "Connect to an agent 👤" at bounding box center [1262, 605] width 178 height 37
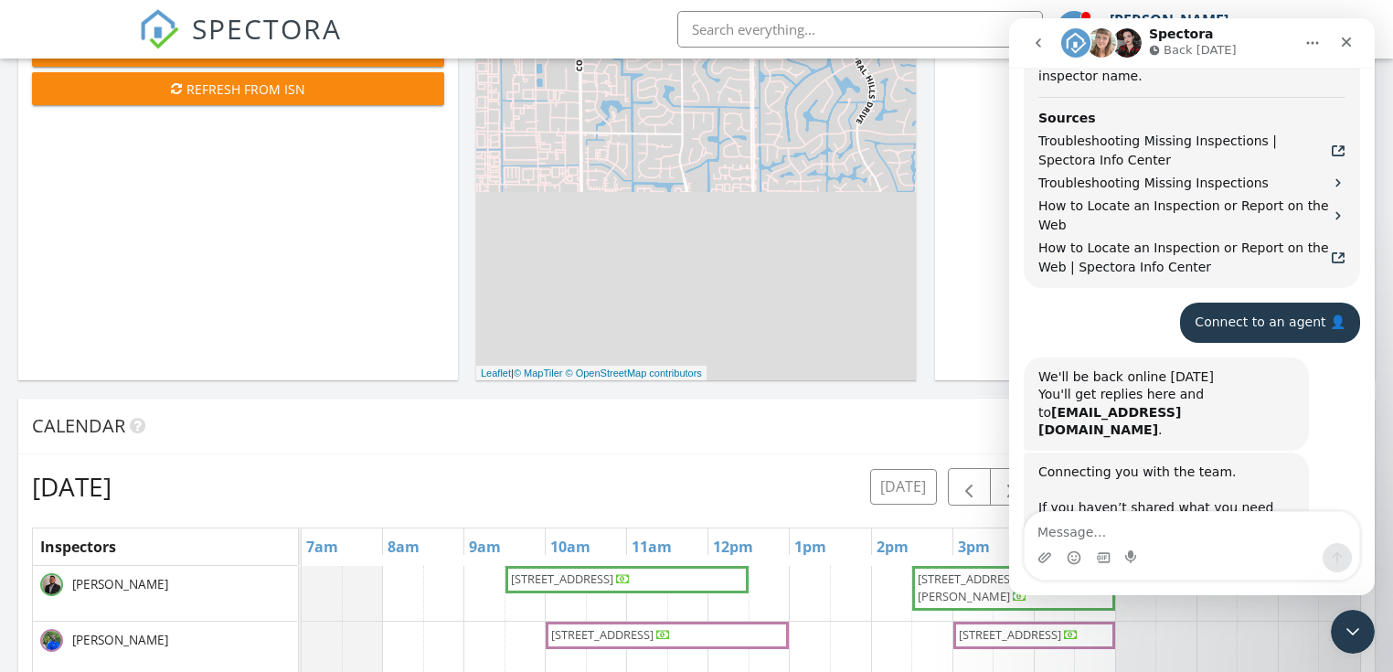
scroll to position [362, 0]
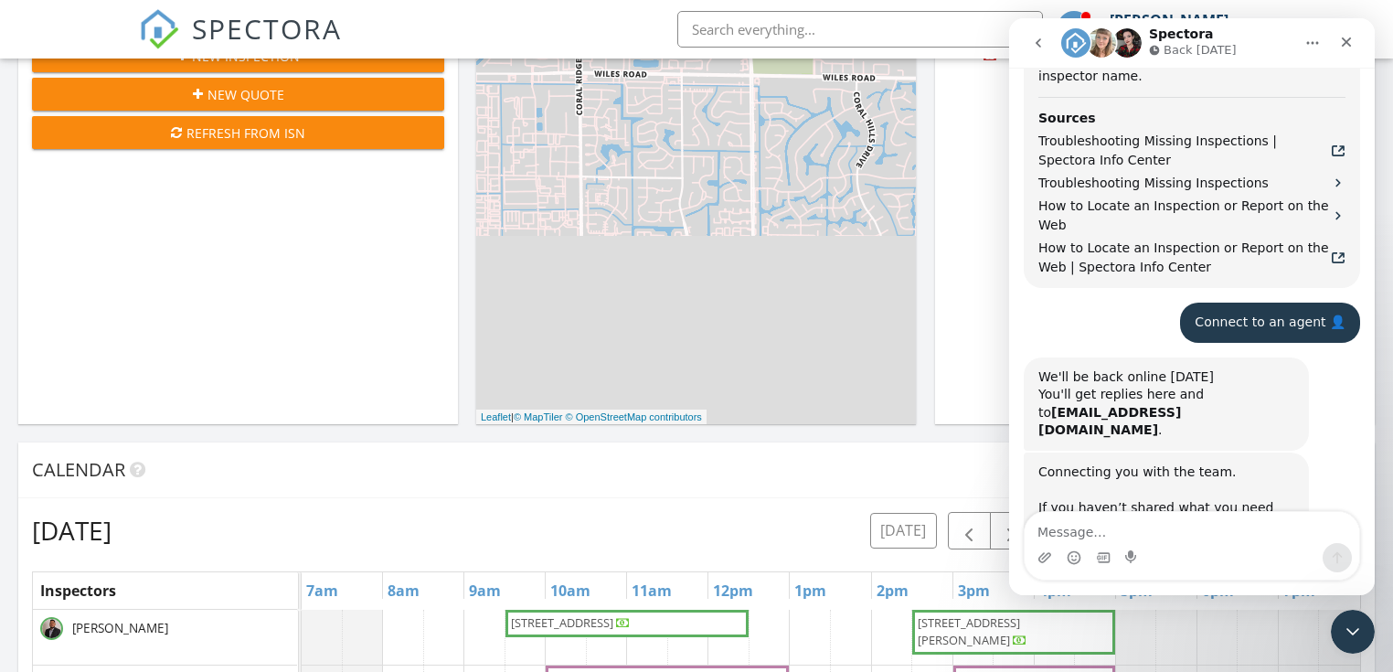
click at [225, 130] on div "Refresh from ISN" at bounding box center [238, 132] width 383 height 19
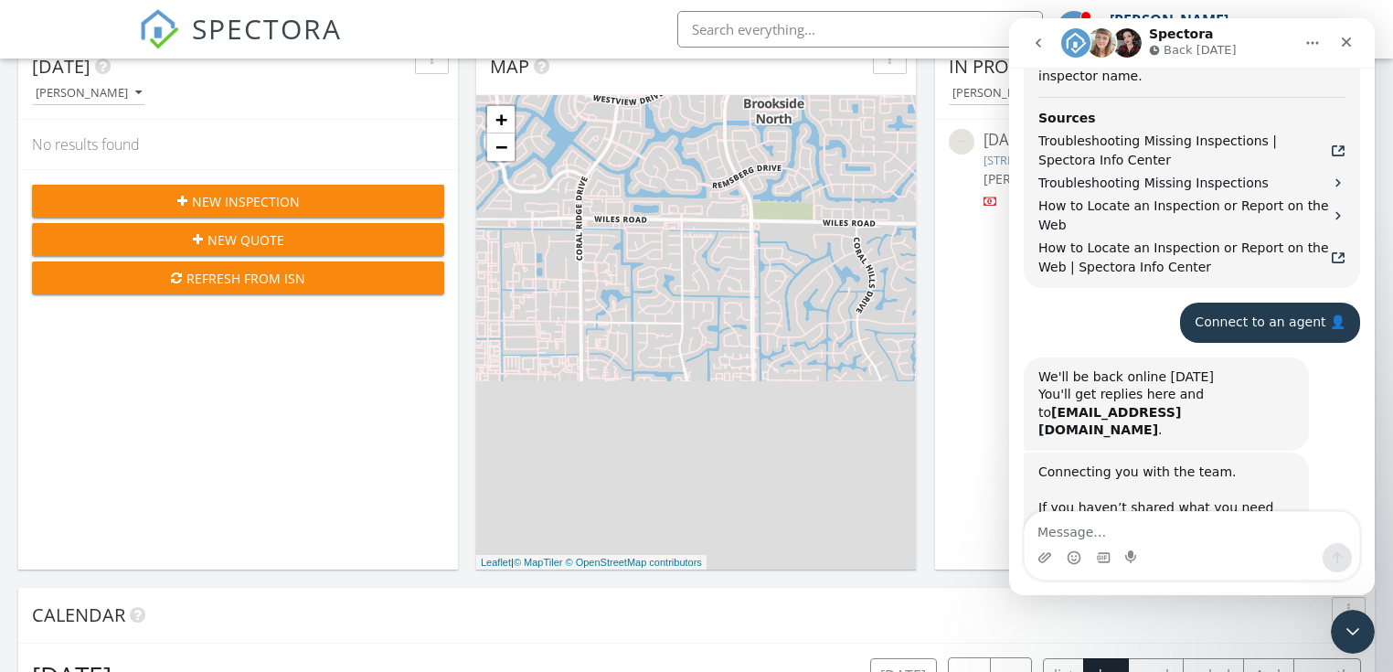
scroll to position [216, 0]
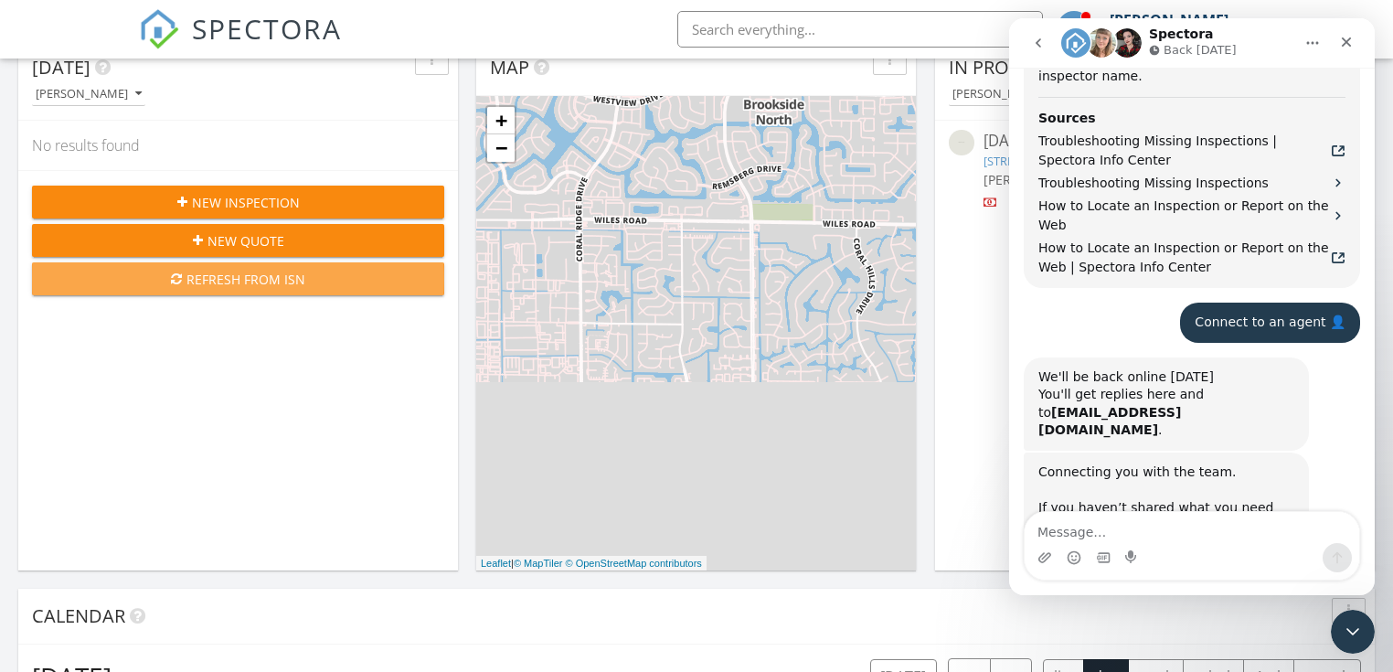
click at [246, 278] on div "Refresh from ISN" at bounding box center [238, 279] width 383 height 19
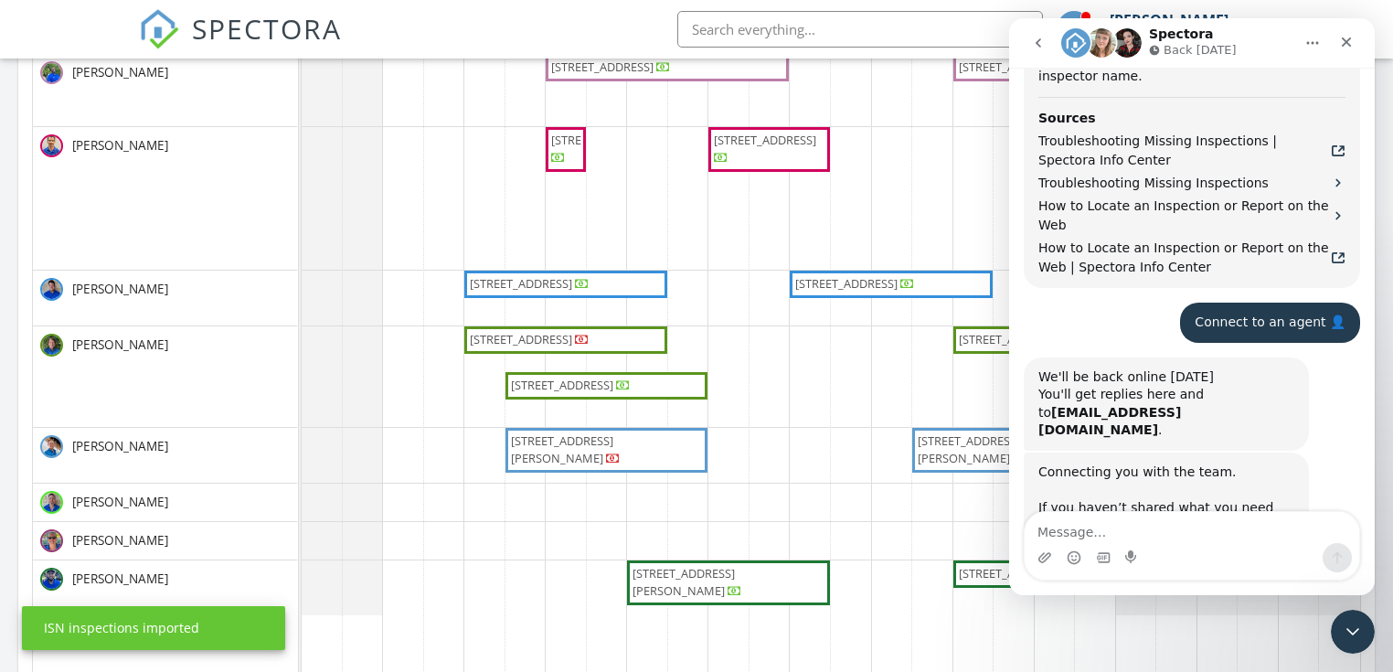
scroll to position [1020, 0]
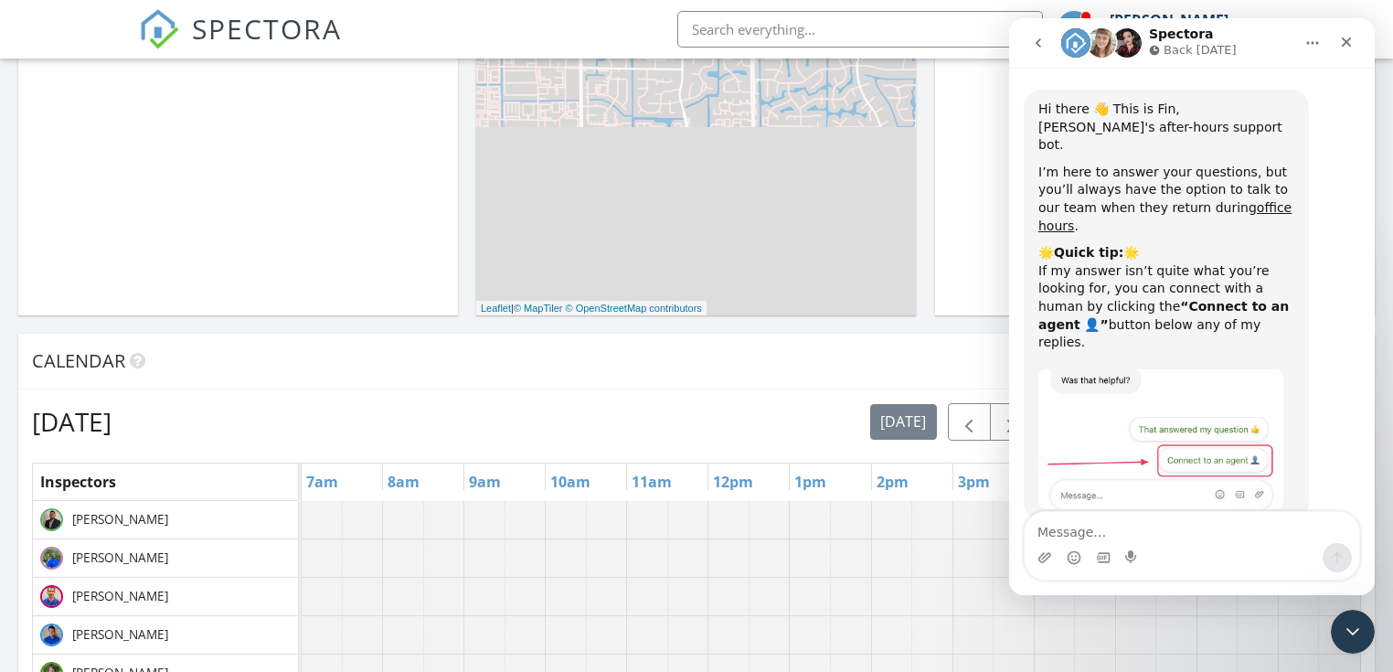
scroll to position [1141, 0]
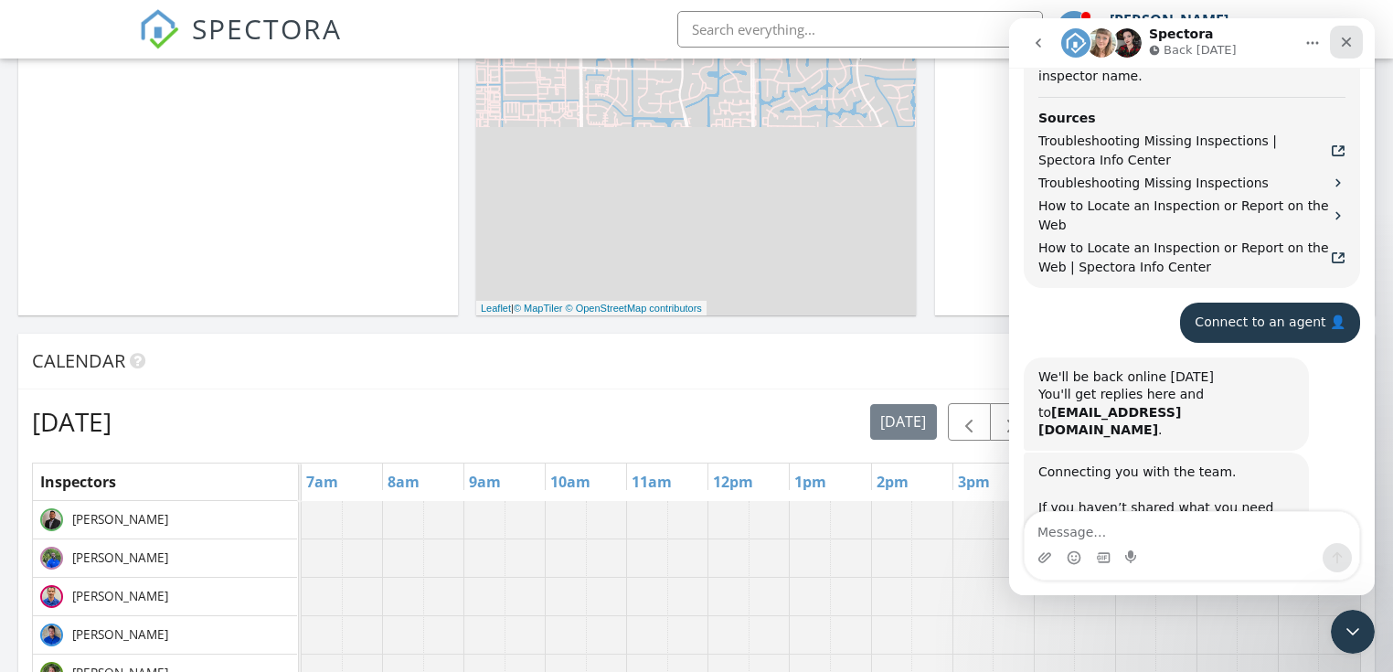
click at [1344, 43] on icon "Close" at bounding box center [1347, 42] width 10 height 10
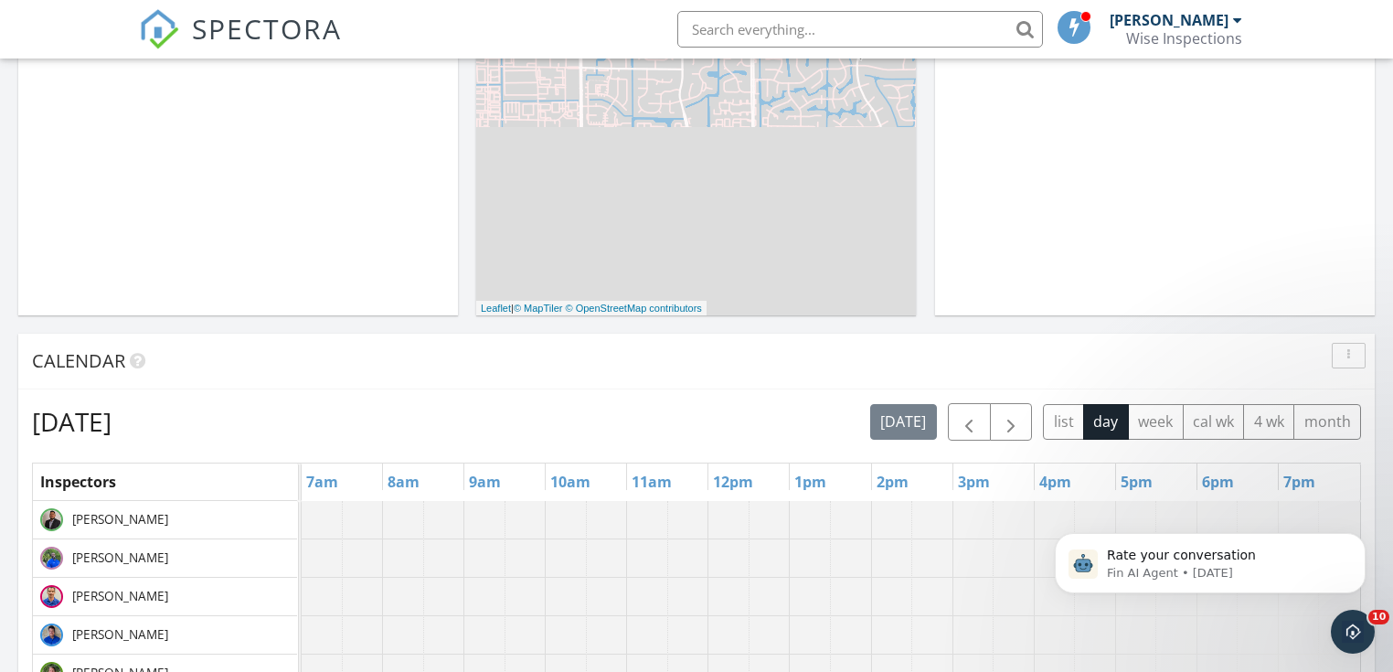
scroll to position [0, 0]
click at [1012, 424] on span "button" at bounding box center [1011, 422] width 22 height 22
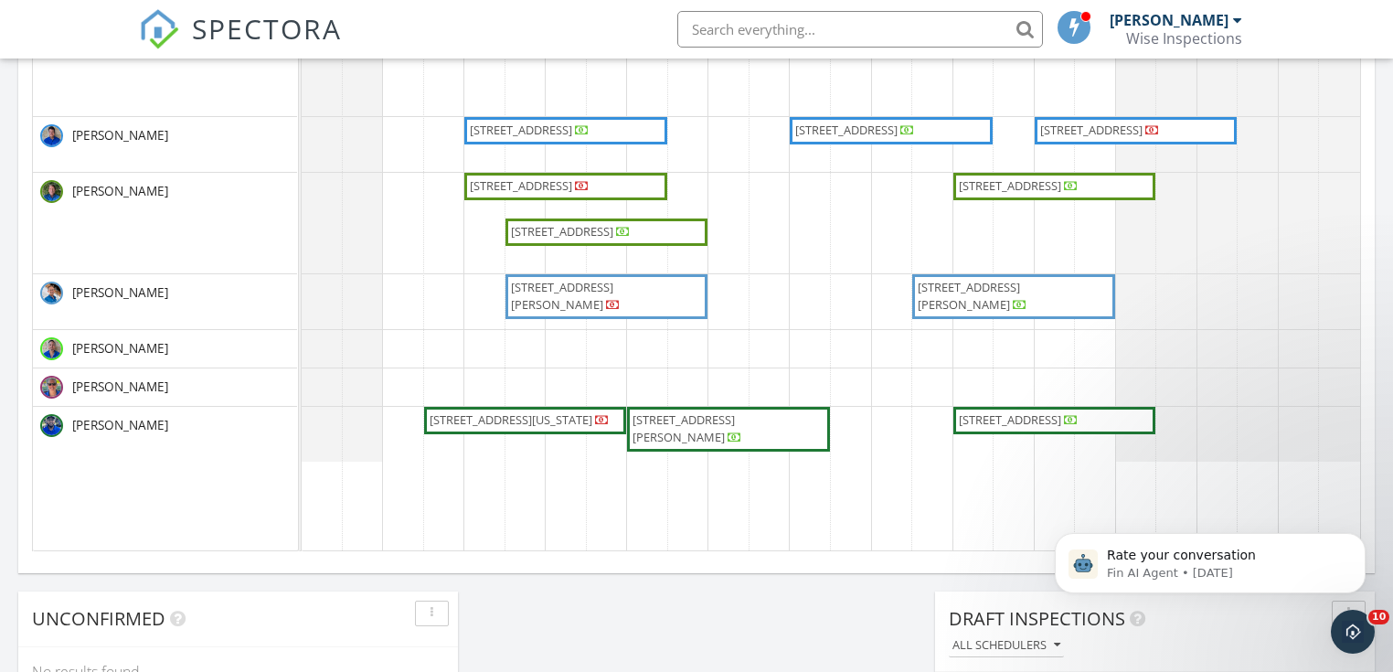
scroll to position [1129, 0]
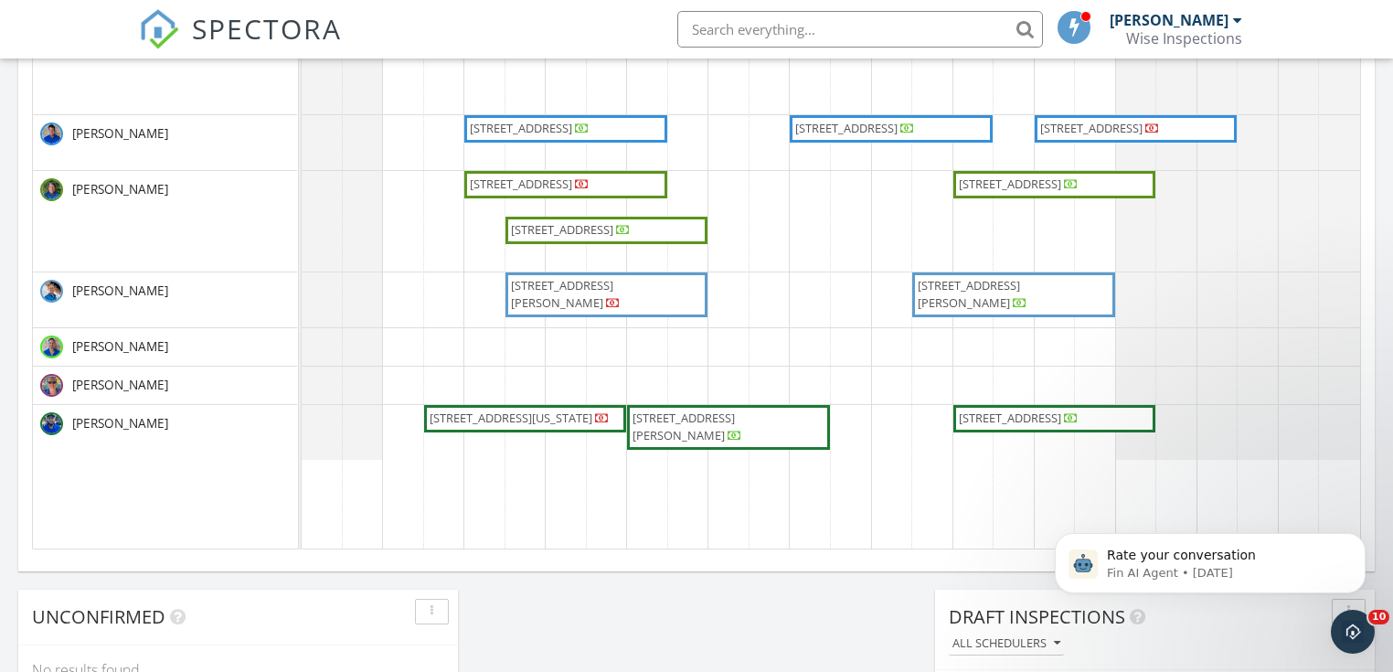
click at [457, 420] on span "1512 Florida Ave Unit 1/2, West Palm Beach 33401" at bounding box center [511, 417] width 163 height 16
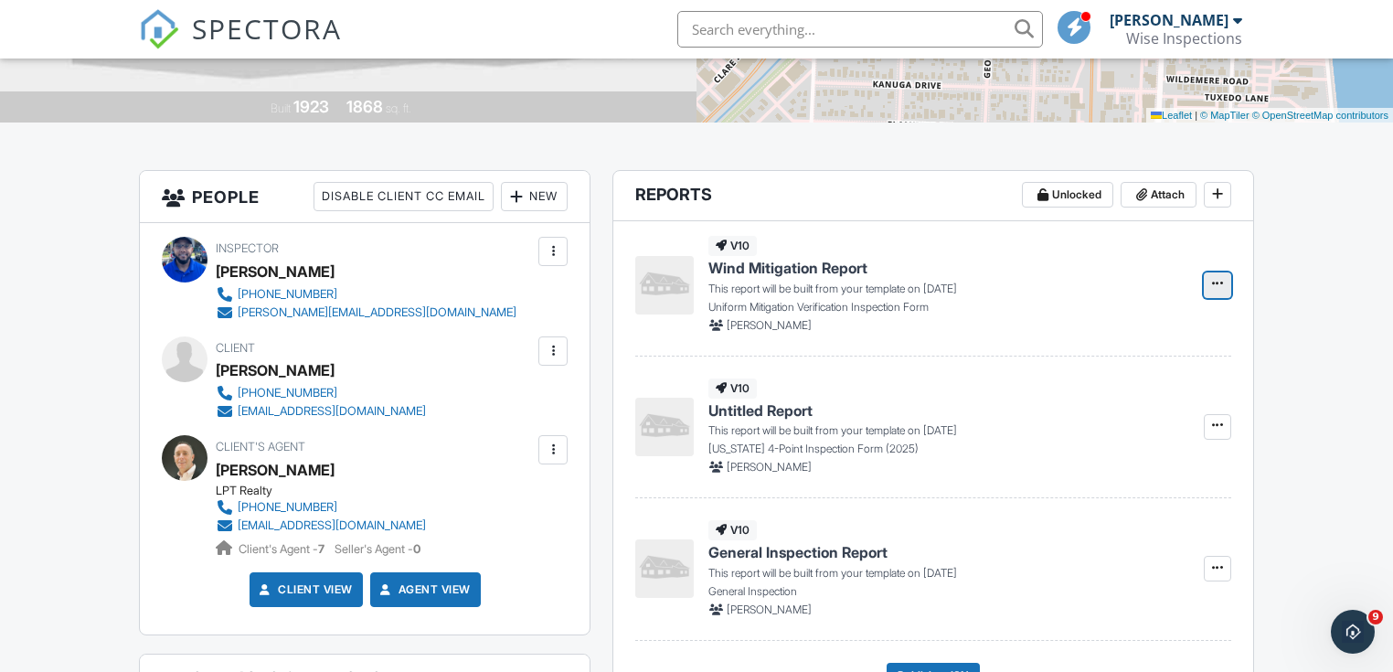
click at [1215, 285] on icon at bounding box center [1217, 283] width 11 height 13
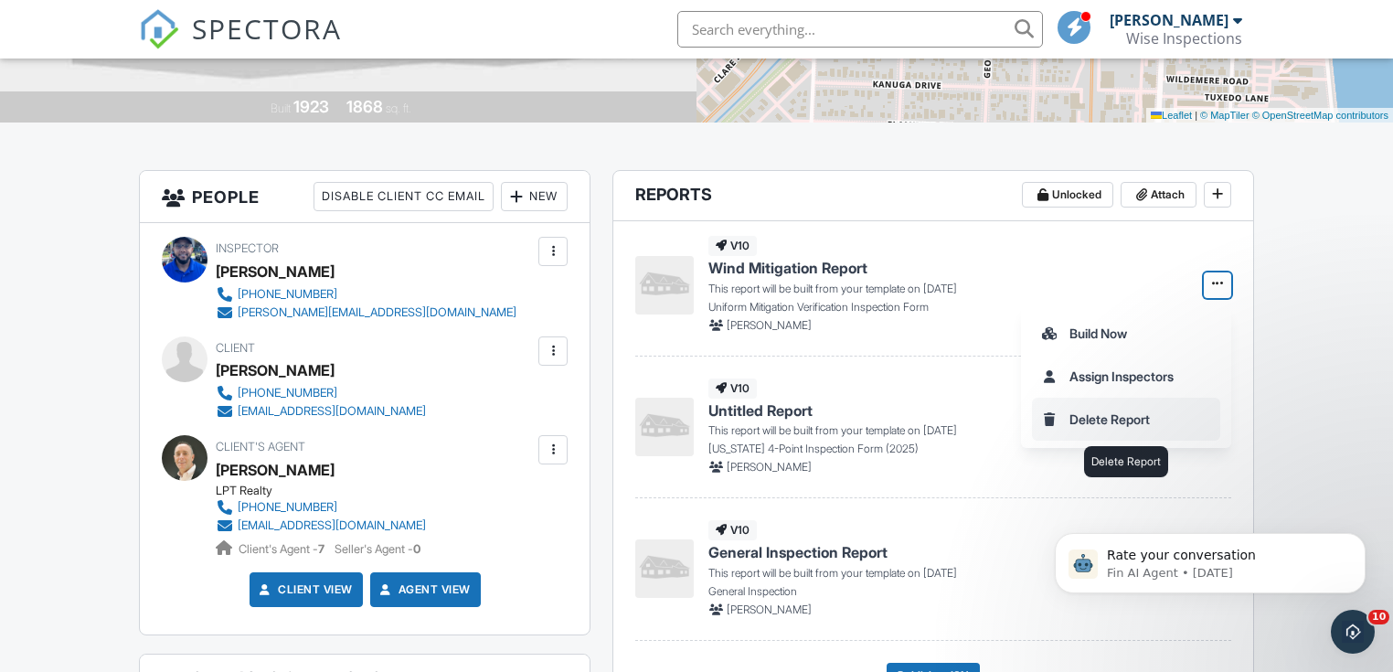
click at [1127, 417] on input "Delete Report" at bounding box center [1126, 418] width 186 height 41
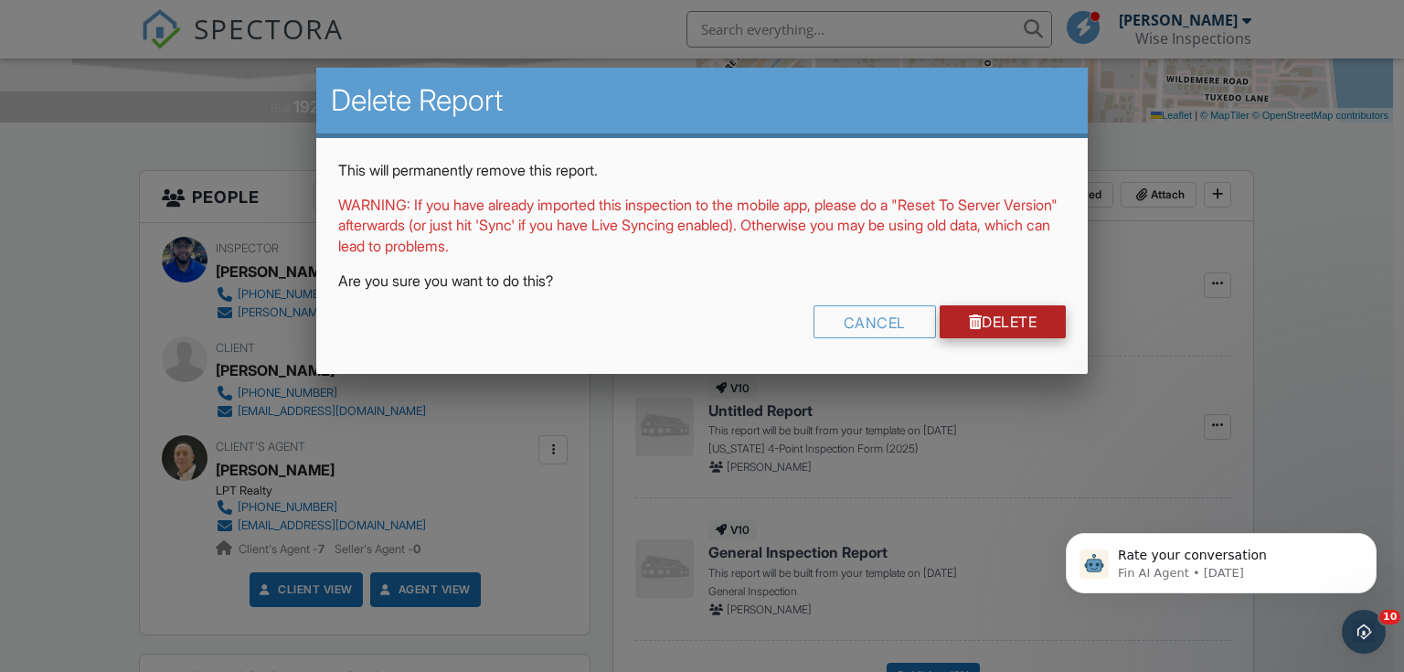
click at [1003, 317] on link "Delete" at bounding box center [1002, 321] width 127 height 33
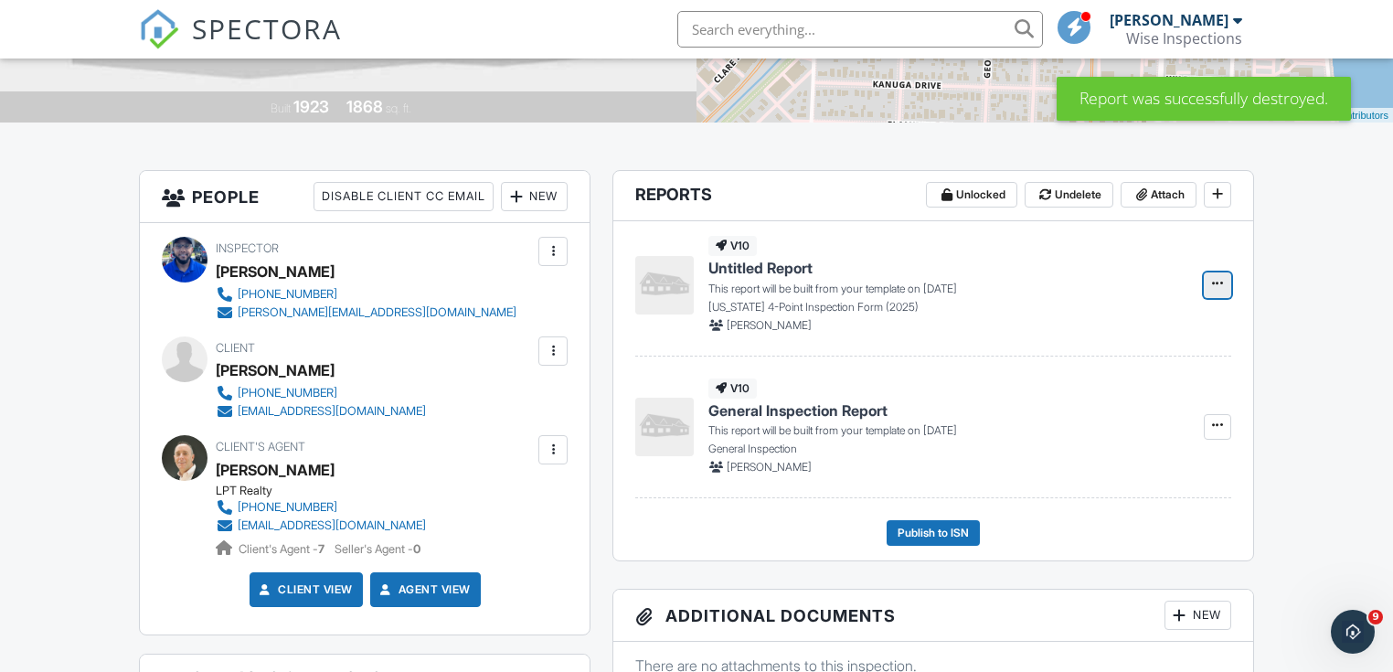
click at [1216, 284] on icon at bounding box center [1217, 283] width 11 height 13
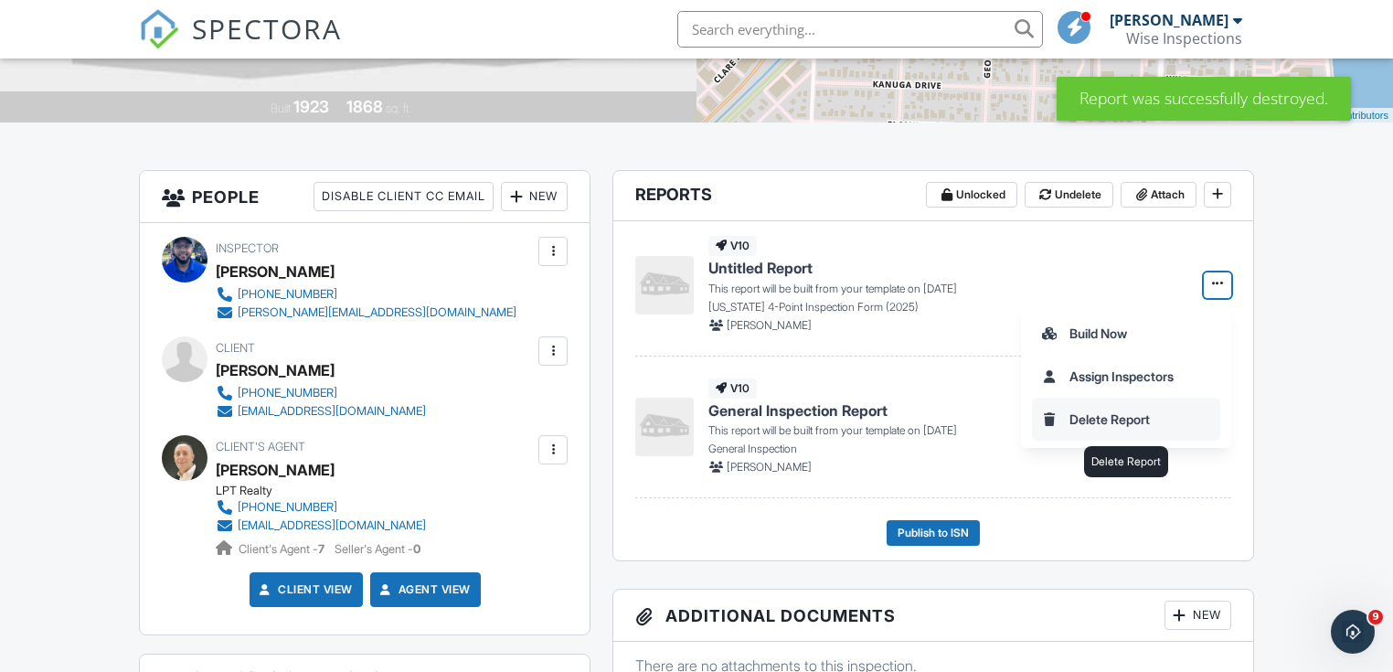
click at [1125, 410] on input "Delete Report" at bounding box center [1126, 418] width 186 height 41
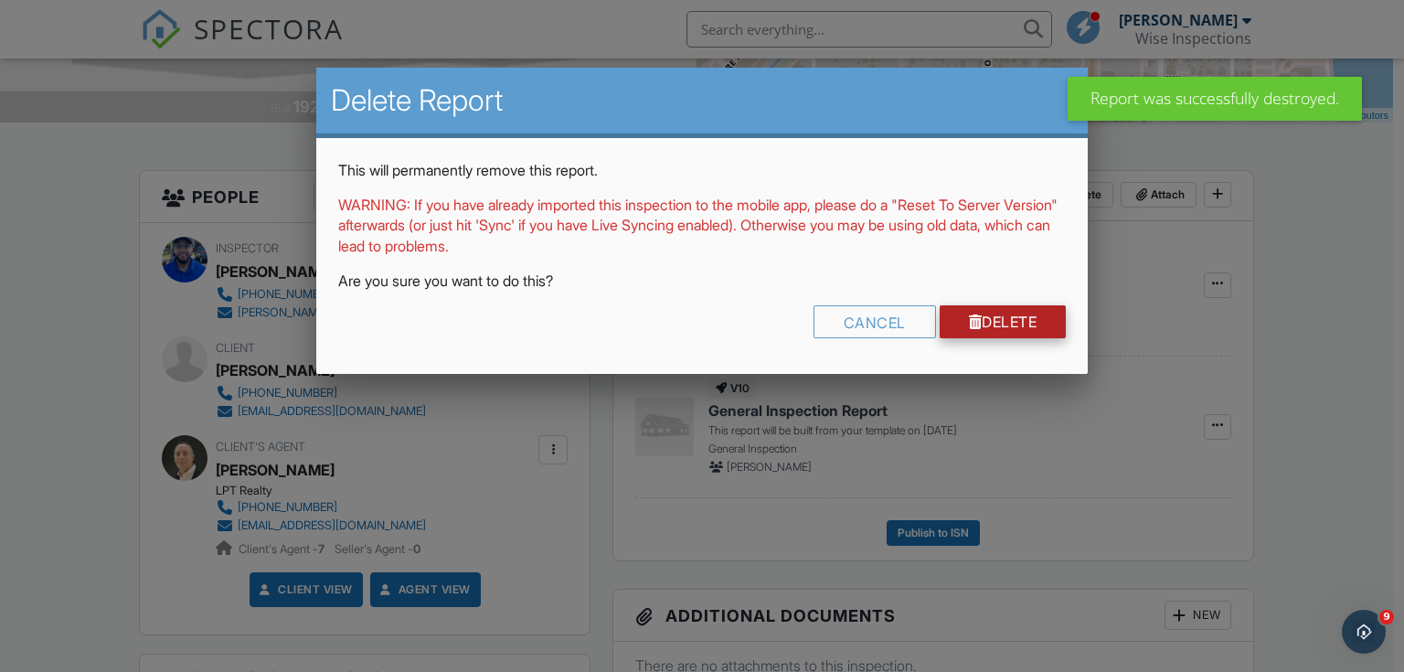
click at [1014, 321] on link "Delete" at bounding box center [1002, 321] width 127 height 33
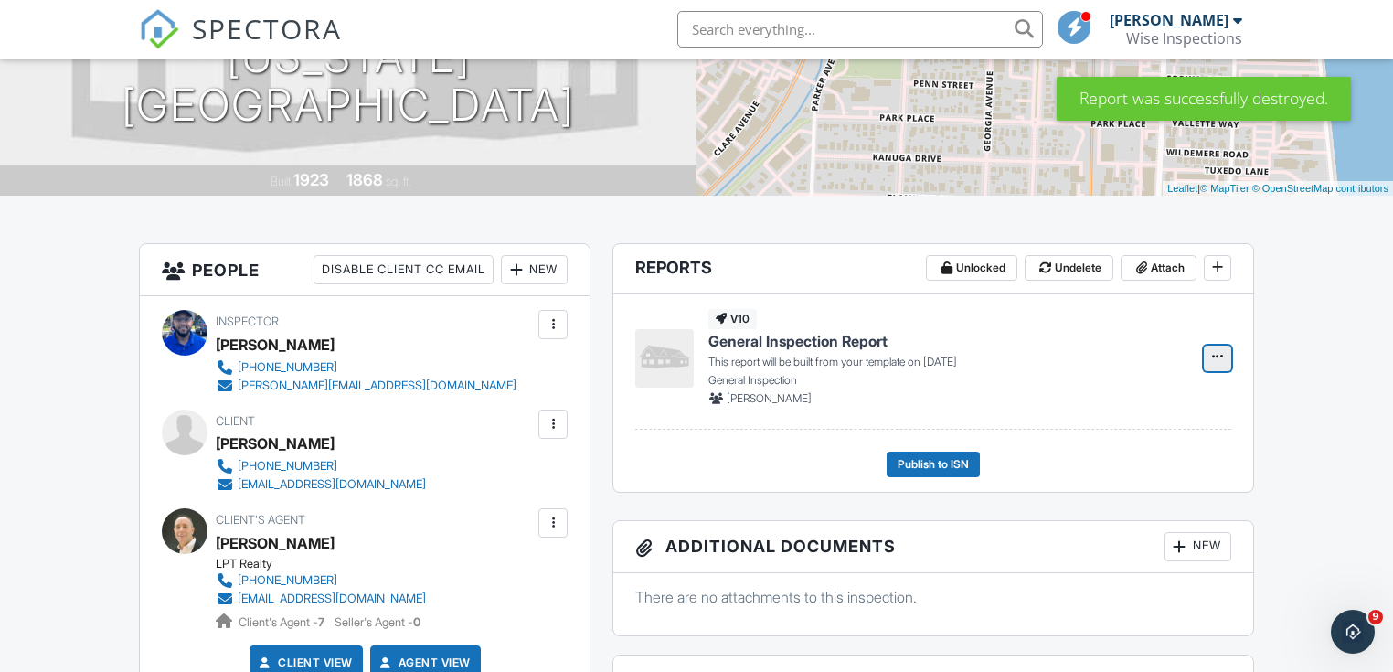
click at [1215, 354] on icon at bounding box center [1217, 356] width 11 height 13
click at [1093, 405] on input "Build Now" at bounding box center [1126, 406] width 186 height 41
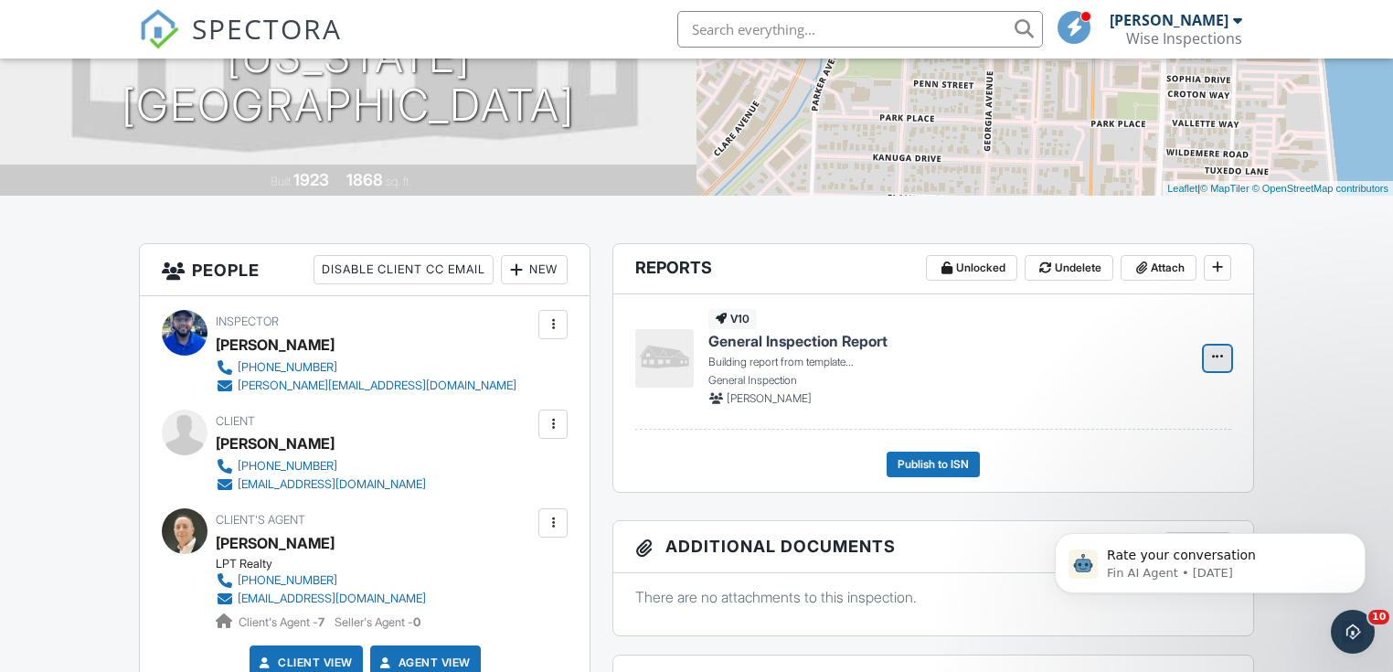
click at [1218, 356] on icon at bounding box center [1217, 356] width 11 height 13
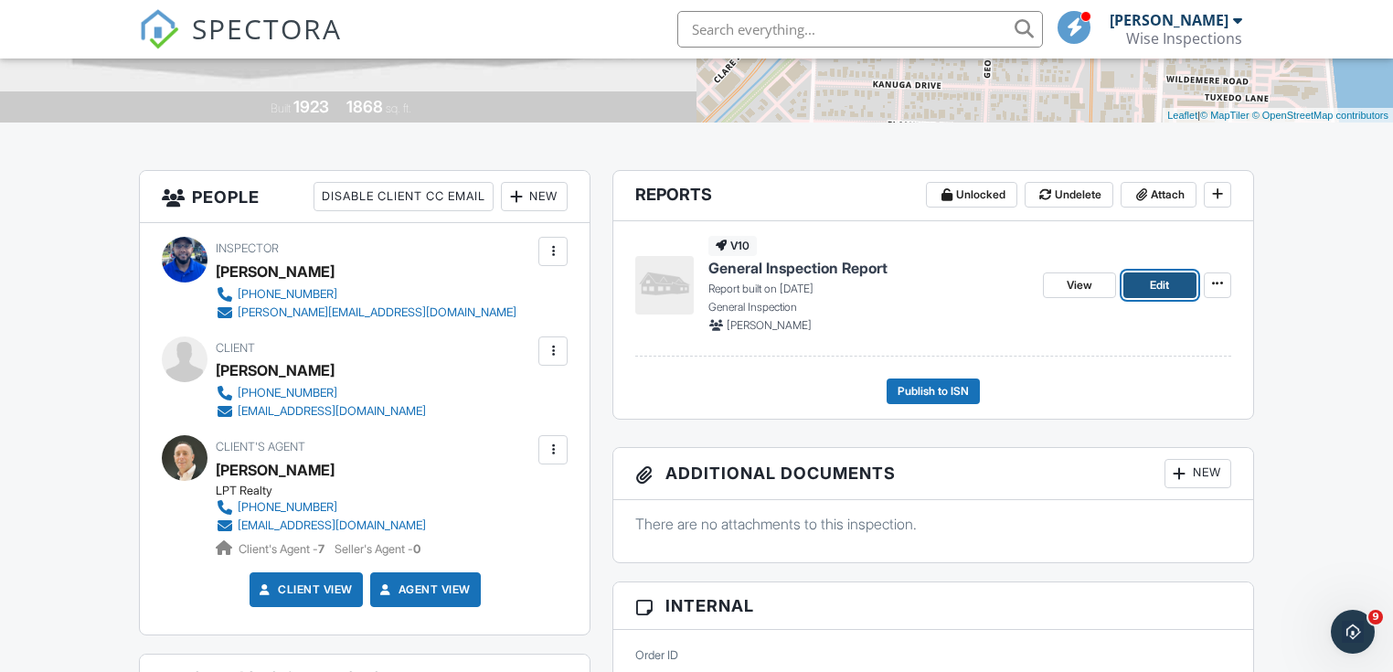
click at [1155, 289] on span "Edit" at bounding box center [1159, 285] width 19 height 18
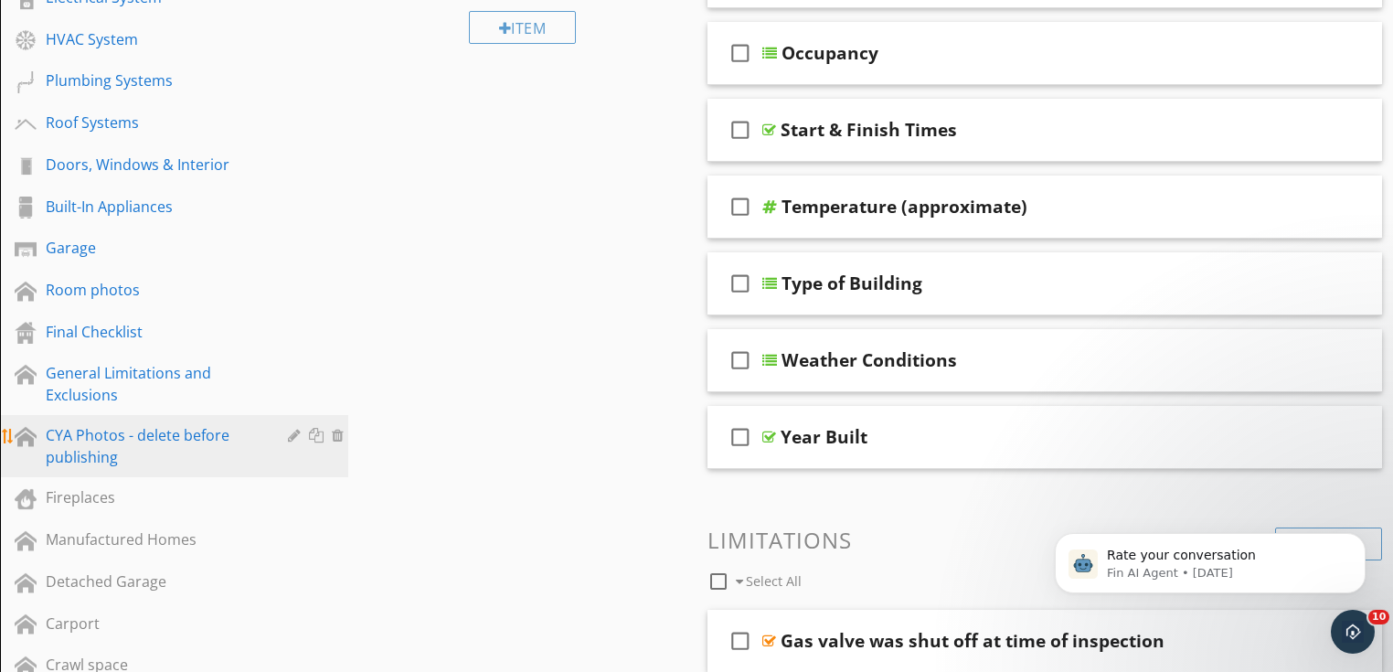
click at [145, 435] on div "CYA Photos - delete before publishing" at bounding box center [154, 446] width 216 height 44
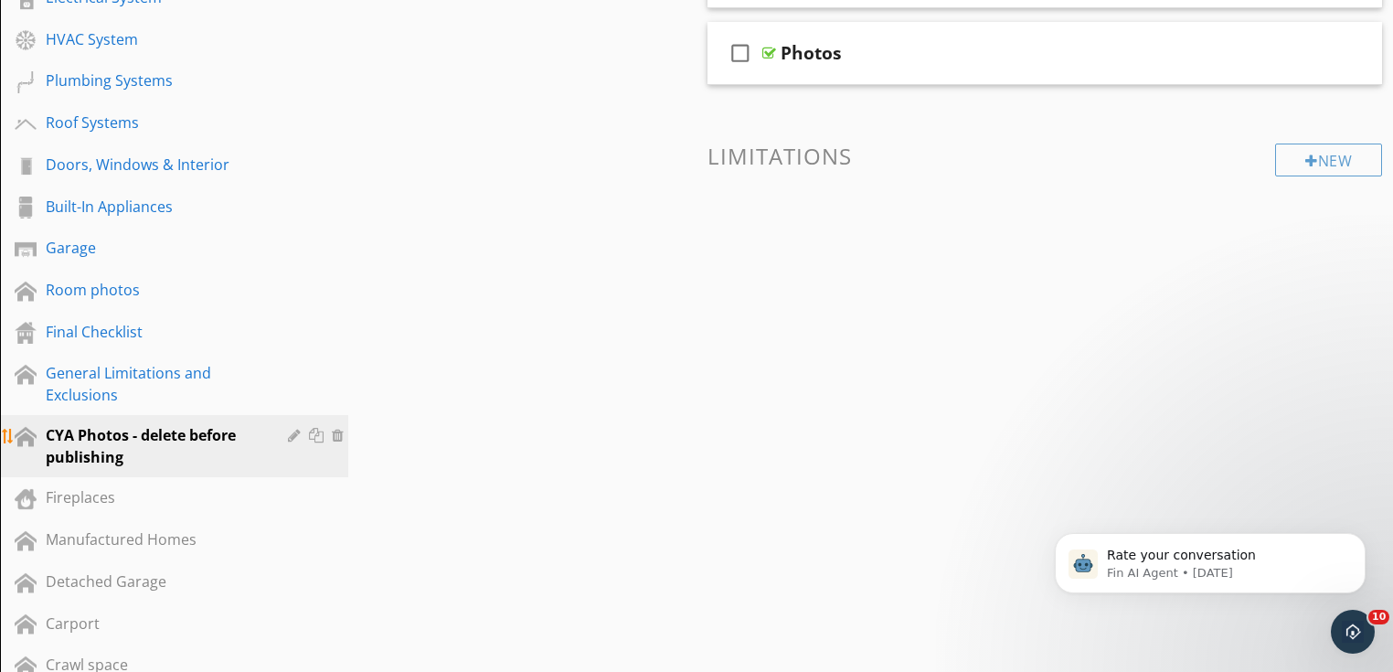
click at [295, 430] on div at bounding box center [296, 435] width 17 height 15
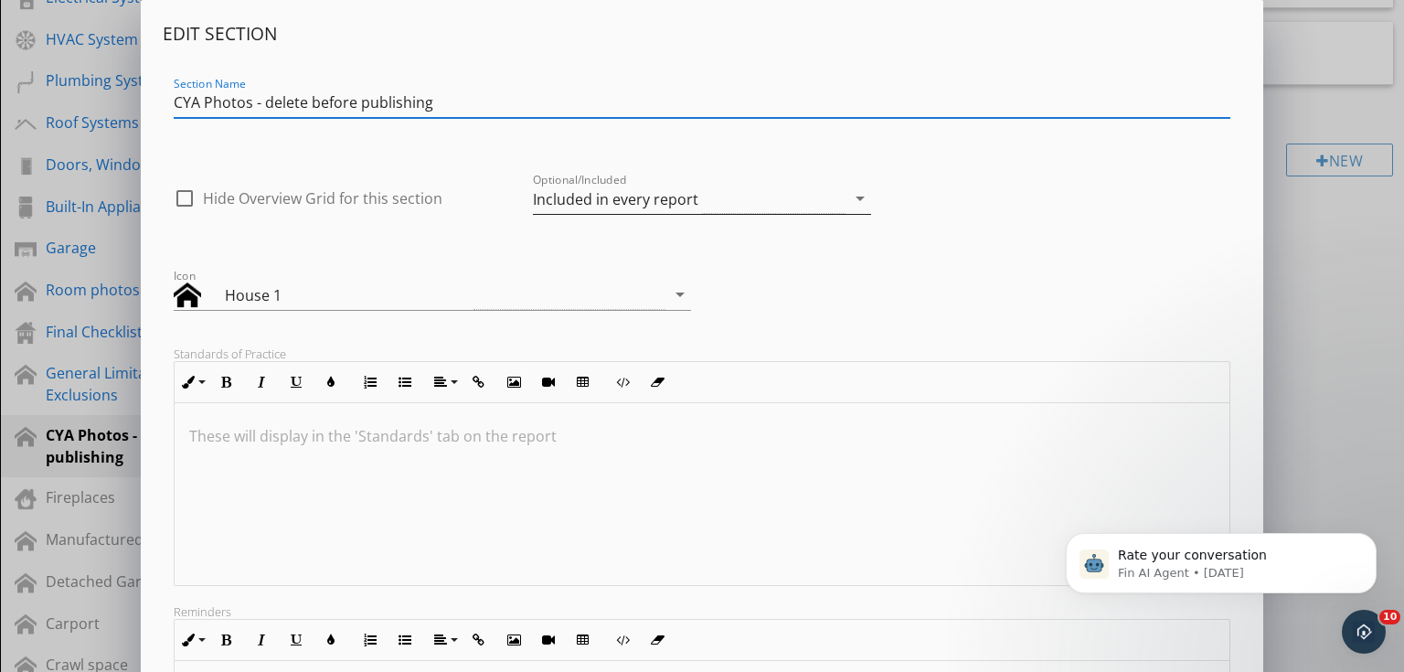
click at [863, 197] on icon "arrow_drop_down" at bounding box center [860, 198] width 22 height 22
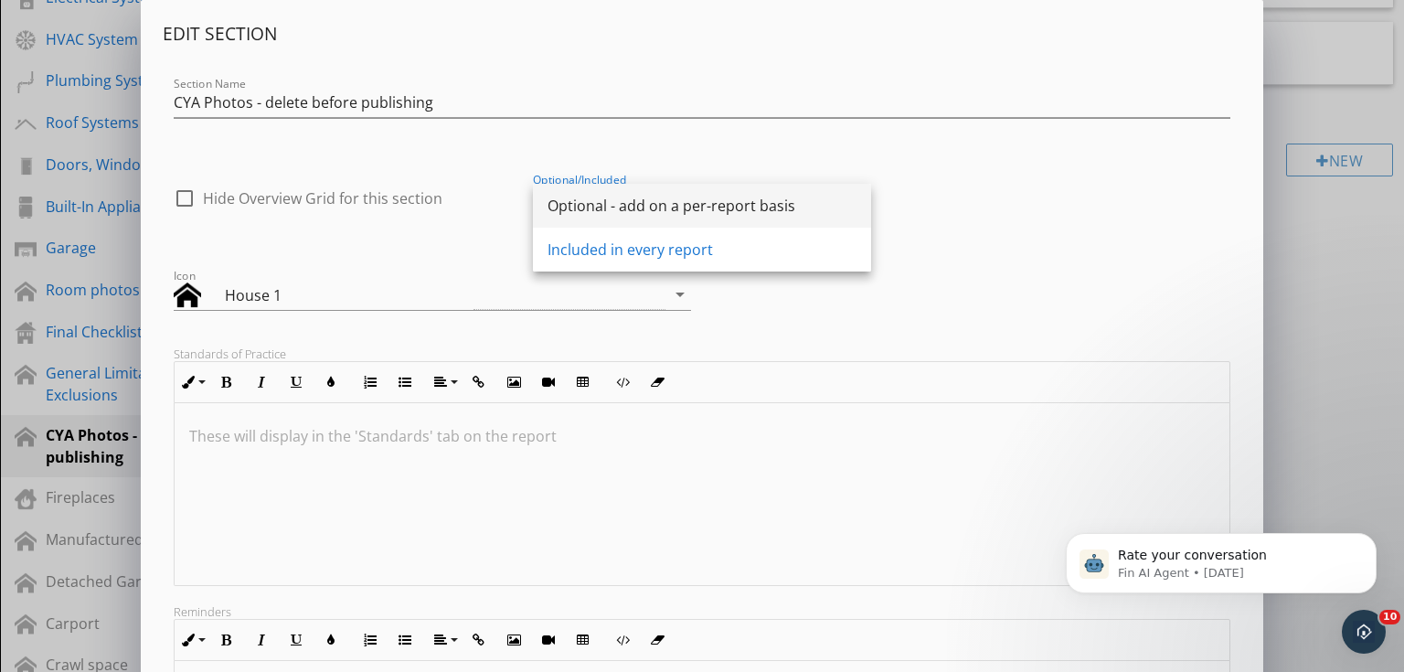
click at [737, 207] on div "Optional - add on a per-report basis" at bounding box center [701, 206] width 309 height 22
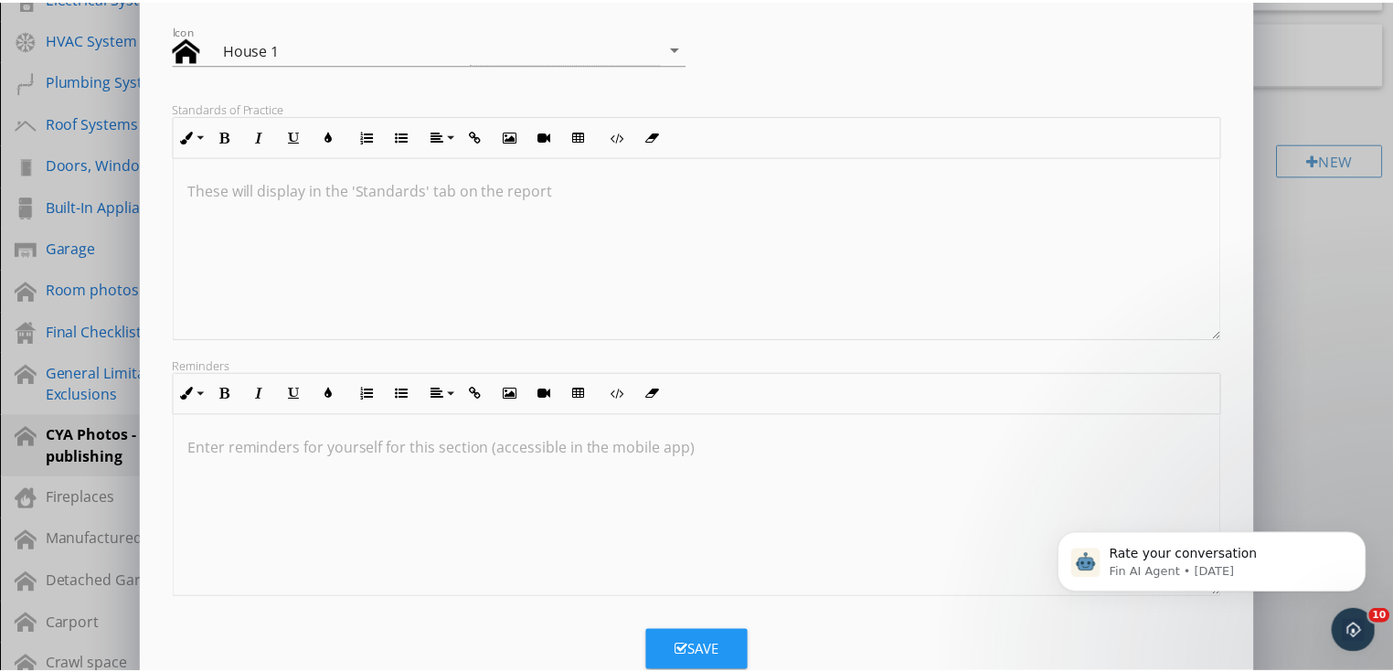
scroll to position [294, 0]
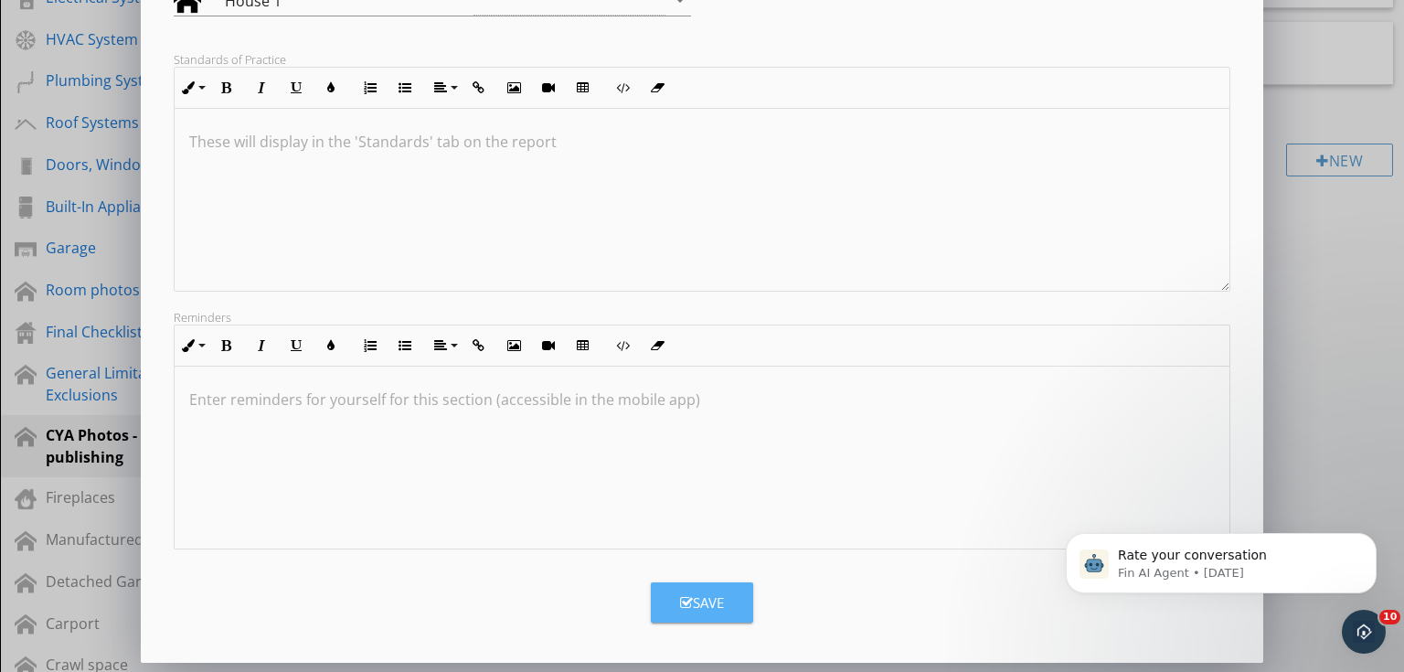
click at [700, 600] on div "Save" at bounding box center [702, 602] width 44 height 21
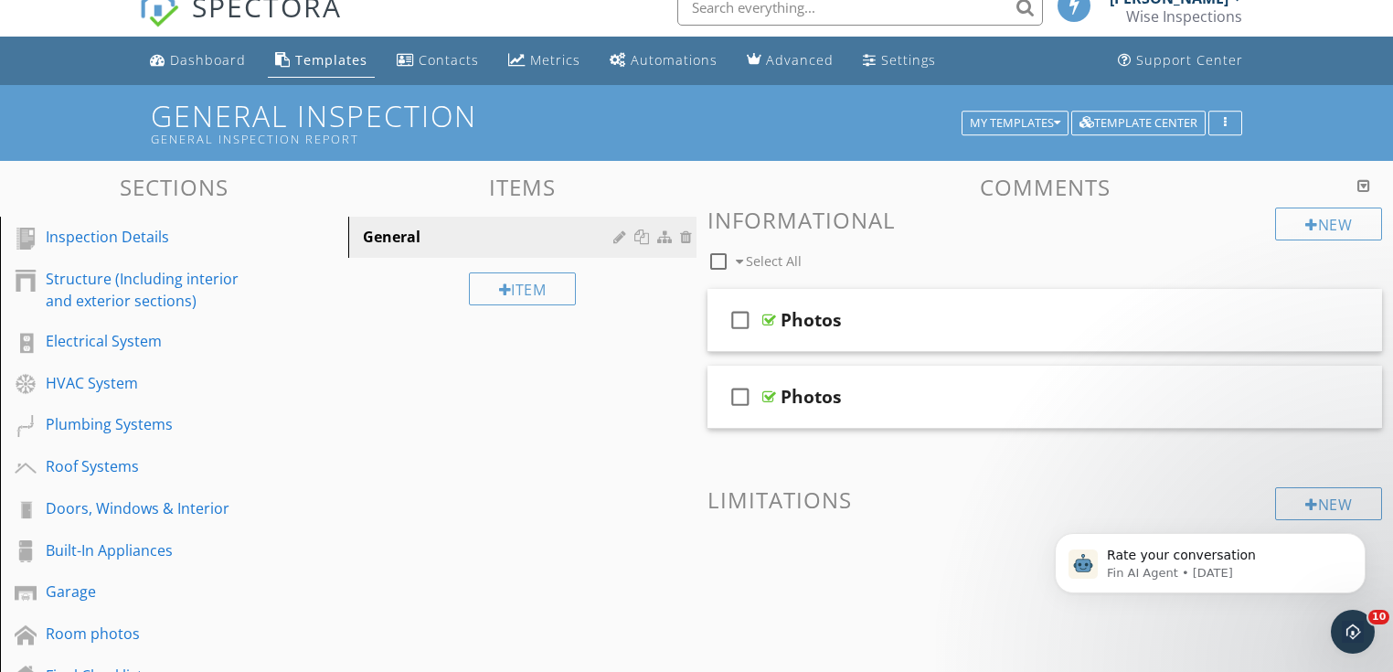
scroll to position [0, 0]
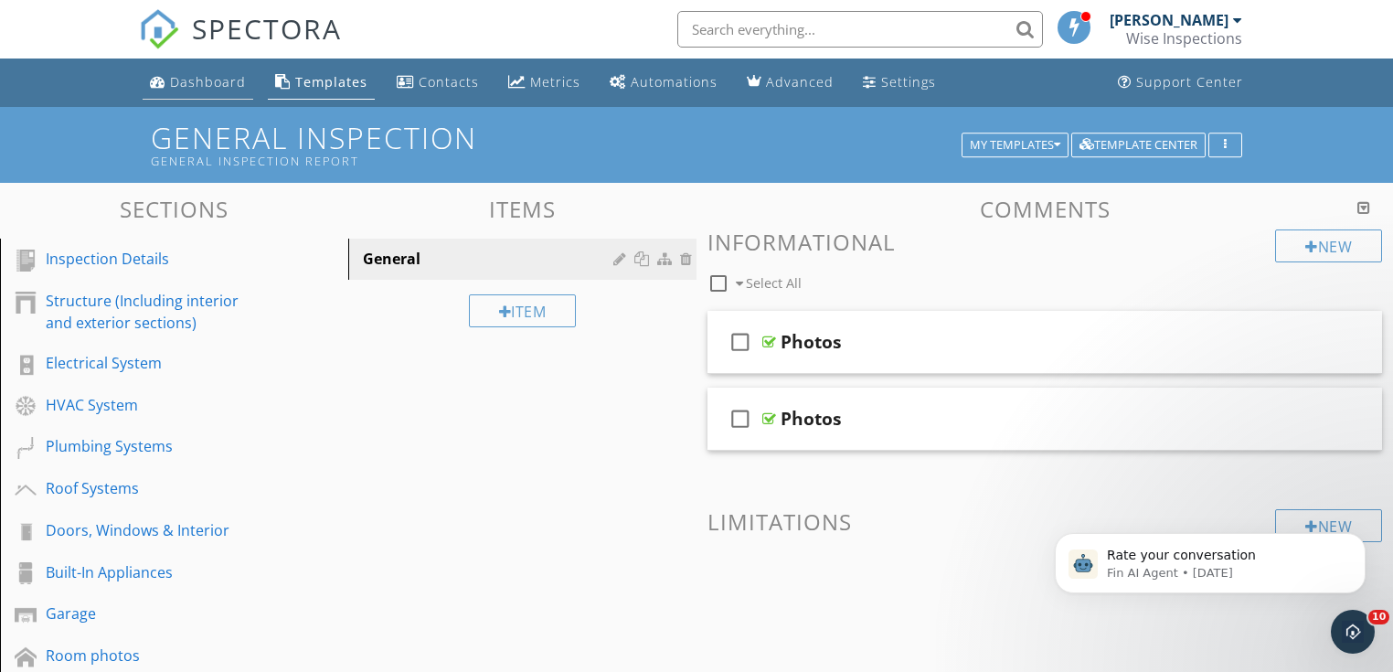
click at [218, 86] on div "Dashboard" at bounding box center [208, 81] width 76 height 17
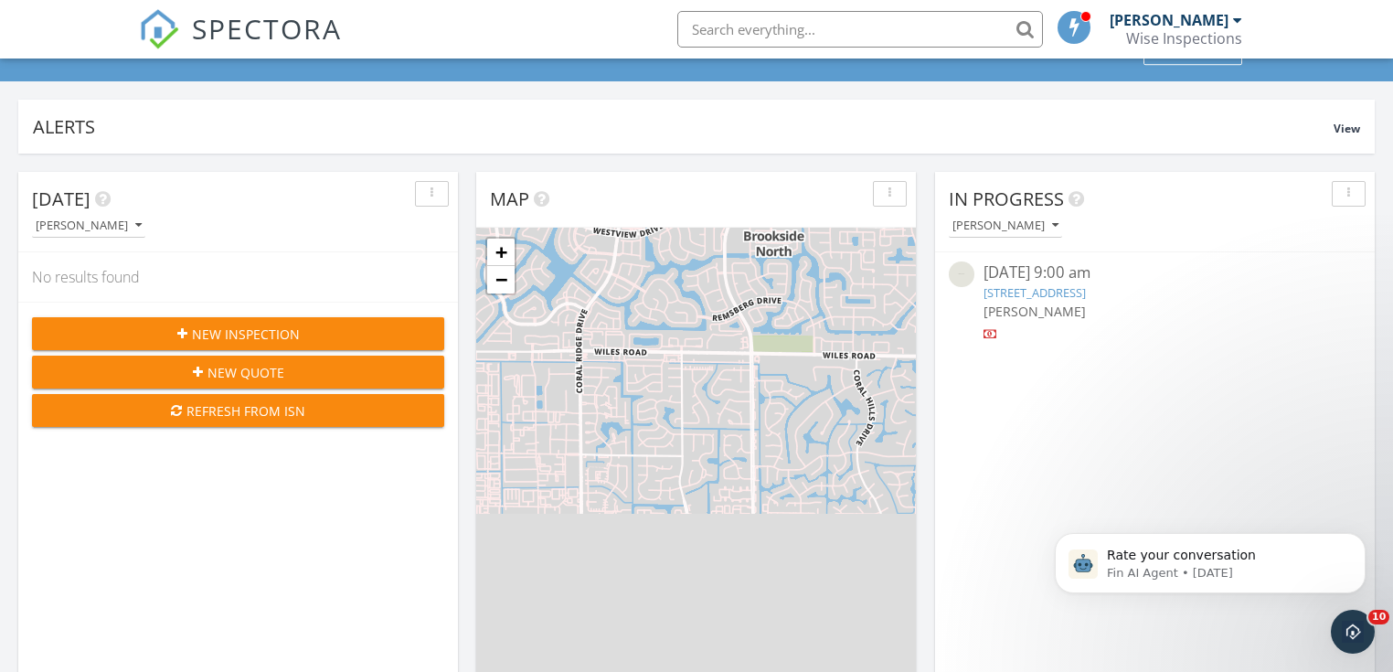
scroll to position [366, 0]
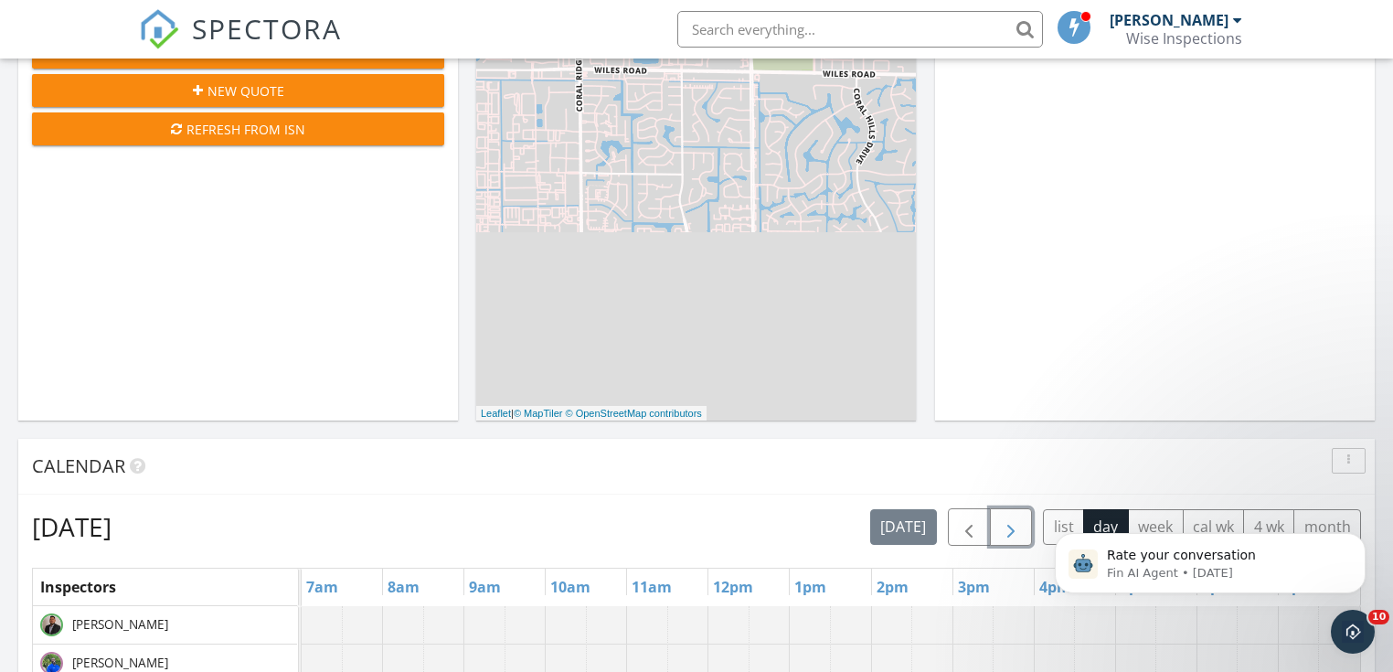
click at [1009, 528] on span "button" at bounding box center [1011, 527] width 22 height 22
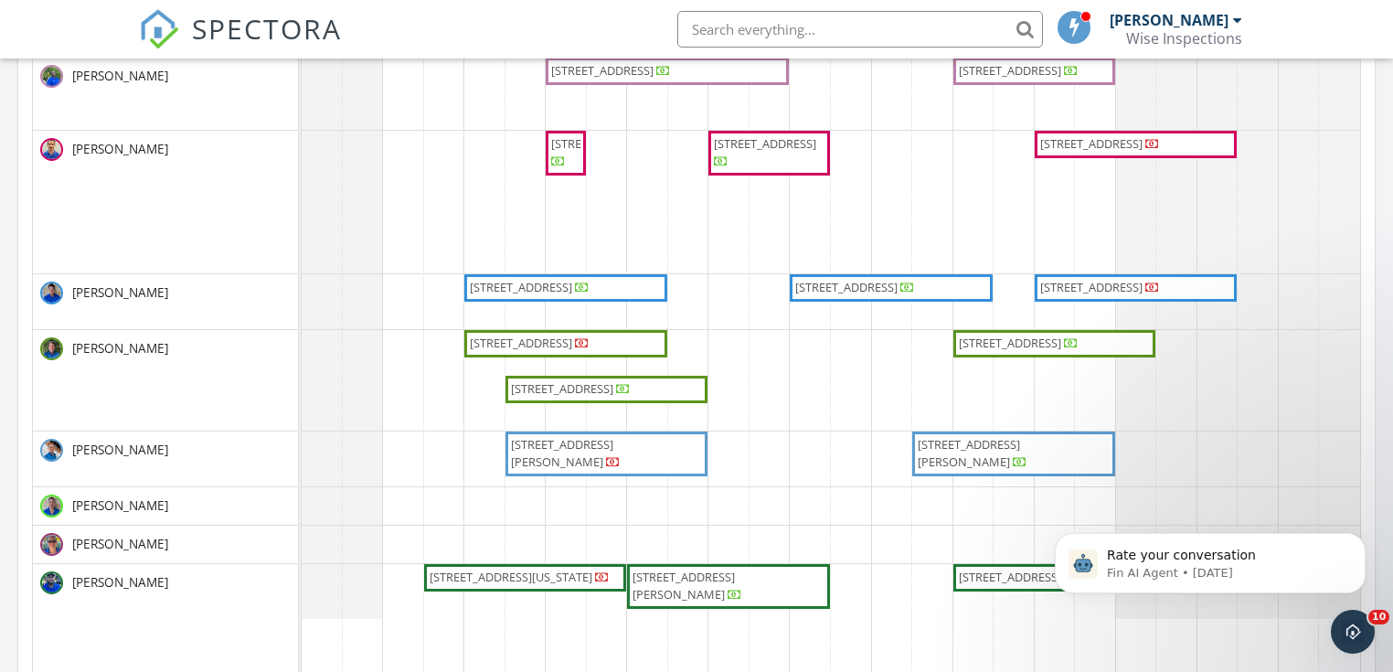
scroll to position [1024, 0]
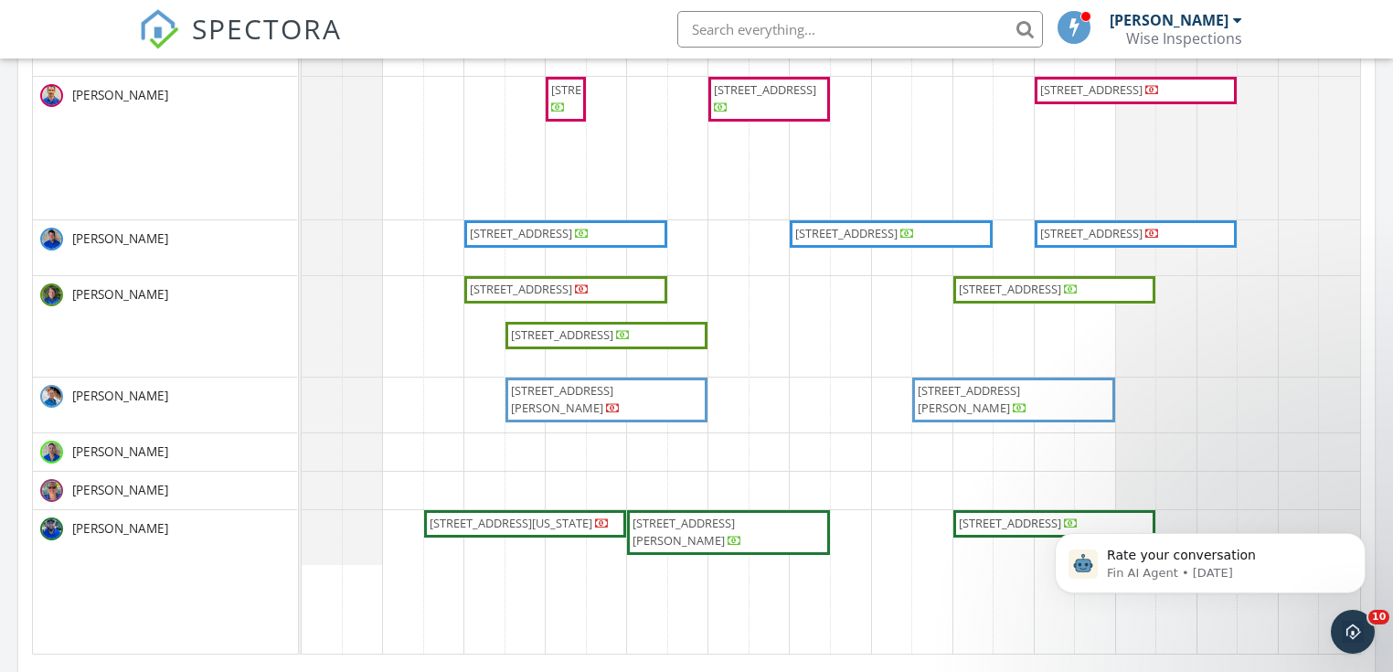
click at [473, 530] on span "[STREET_ADDRESS][US_STATE]" at bounding box center [511, 523] width 163 height 16
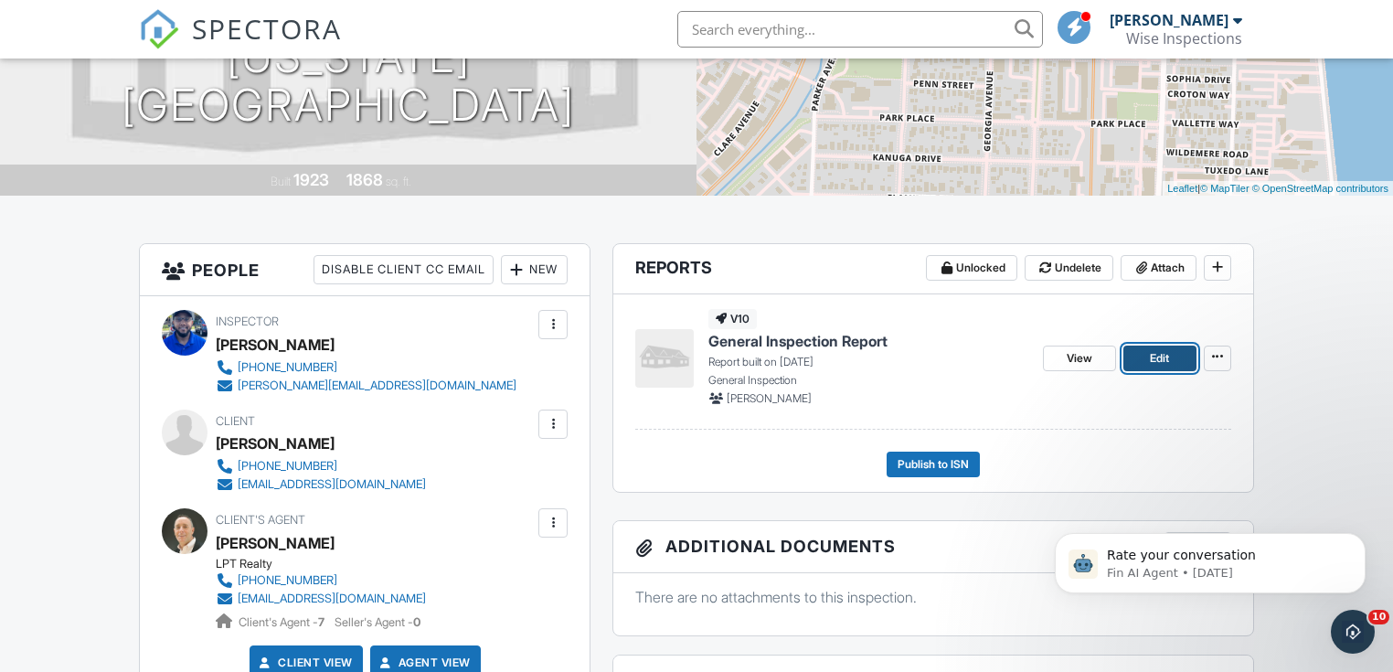
click at [1143, 357] on link "Edit" at bounding box center [1159, 358] width 73 height 26
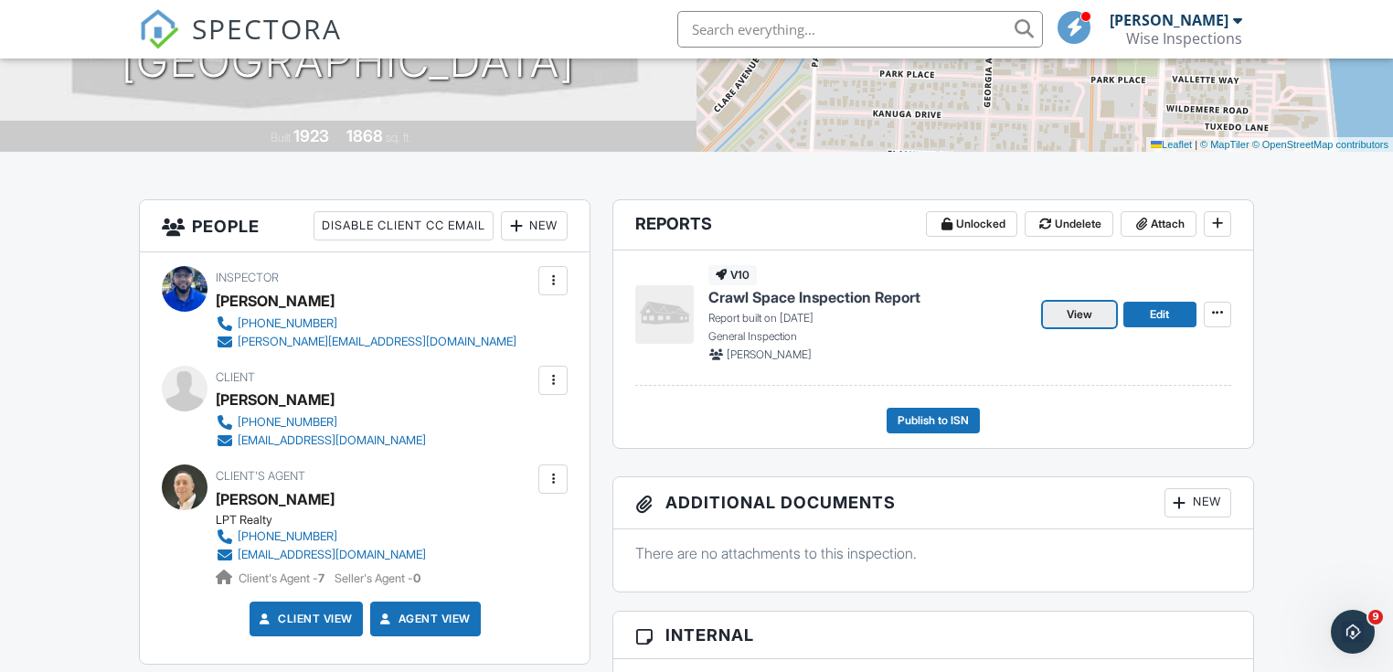
click at [1067, 313] on span "View" at bounding box center [1080, 314] width 26 height 18
